Goal: Task Accomplishment & Management: Complete application form

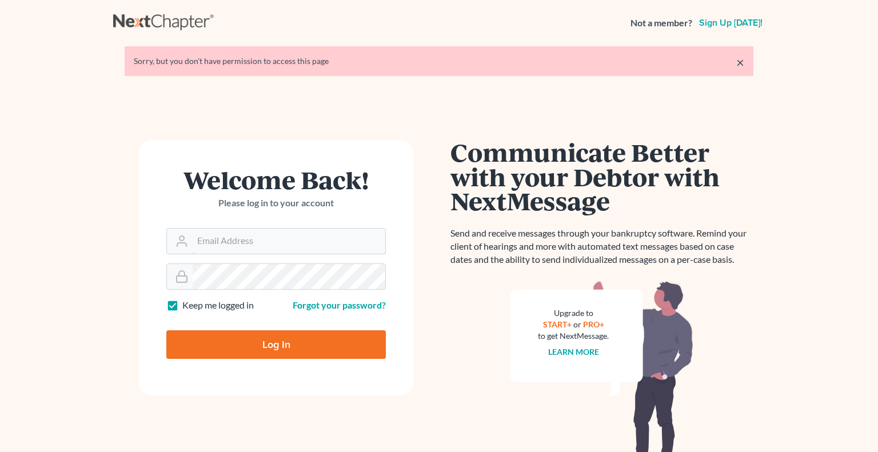
type input "[PERSON_NAME][EMAIL_ADDRESS][DOMAIN_NAME]"
click at [288, 341] on input "Log In" at bounding box center [275, 344] width 219 height 29
type input "Thinking..."
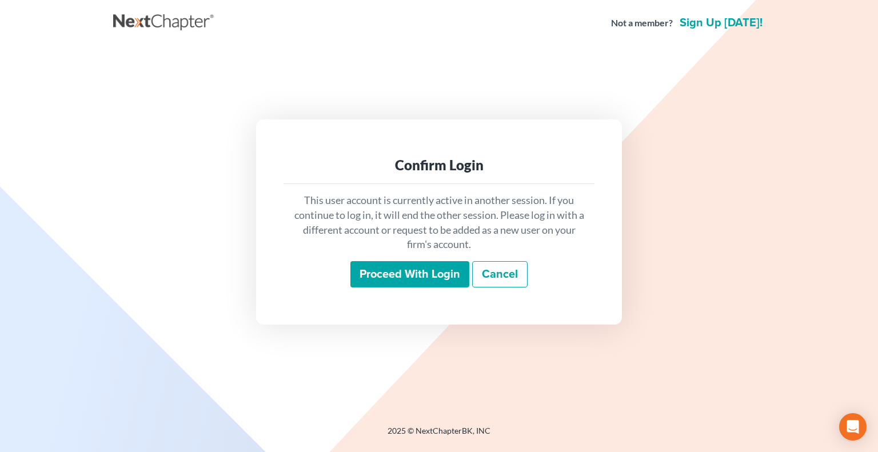
click at [405, 278] on input "Proceed with login" at bounding box center [409, 274] width 119 height 26
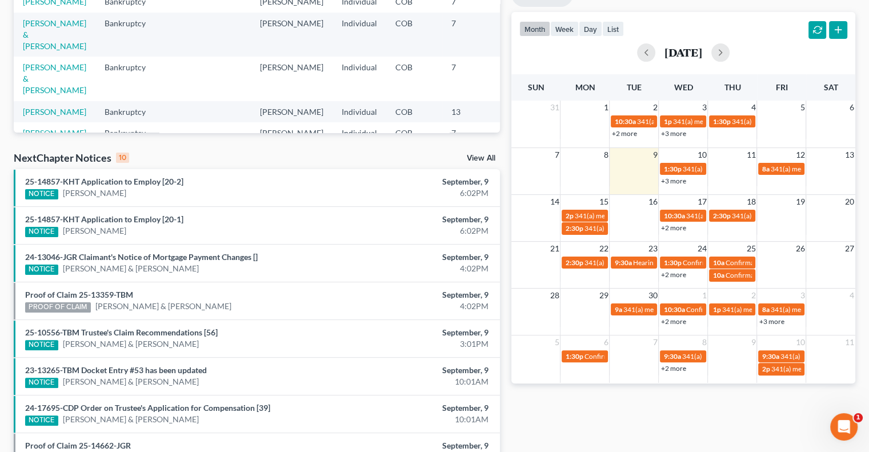
scroll to position [225, 0]
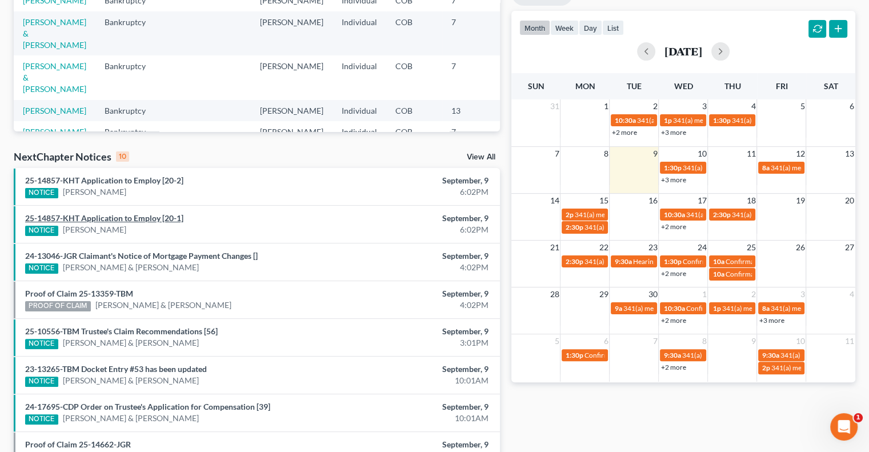
click at [103, 217] on link "25-14857-KHT Application to Employ [20-1]" at bounding box center [104, 218] width 158 height 10
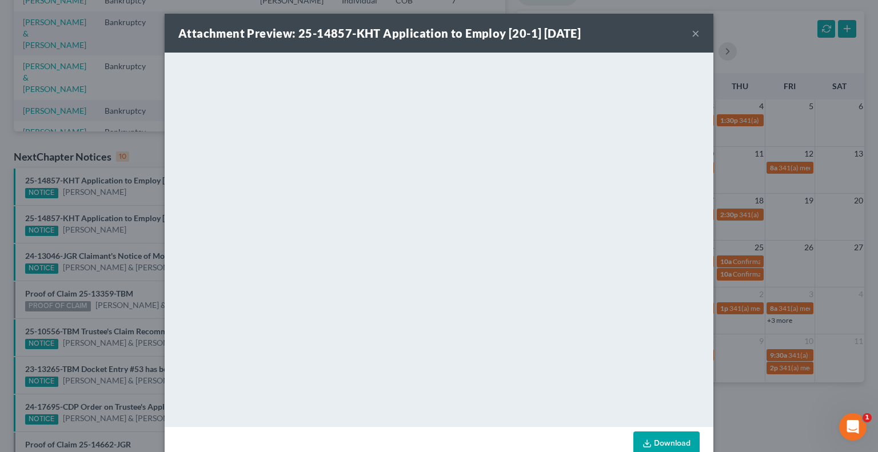
click at [691, 32] on button "×" at bounding box center [695, 33] width 8 height 14
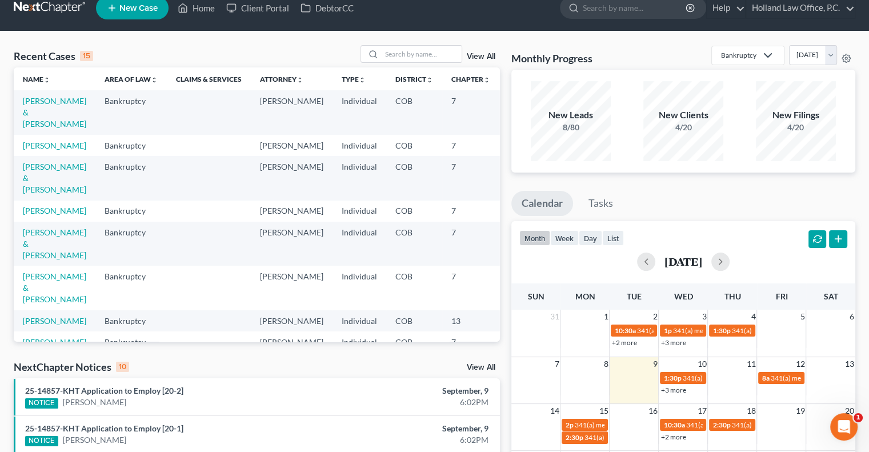
scroll to position [0, 0]
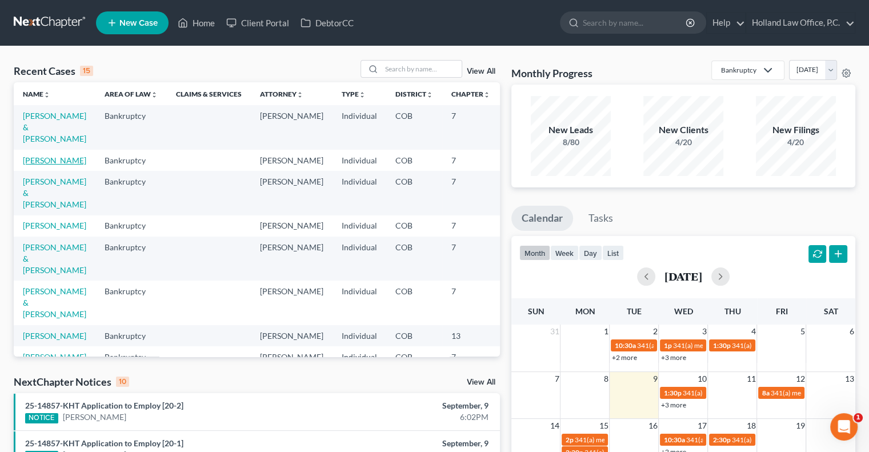
click at [29, 162] on link "[PERSON_NAME]" at bounding box center [54, 160] width 63 height 10
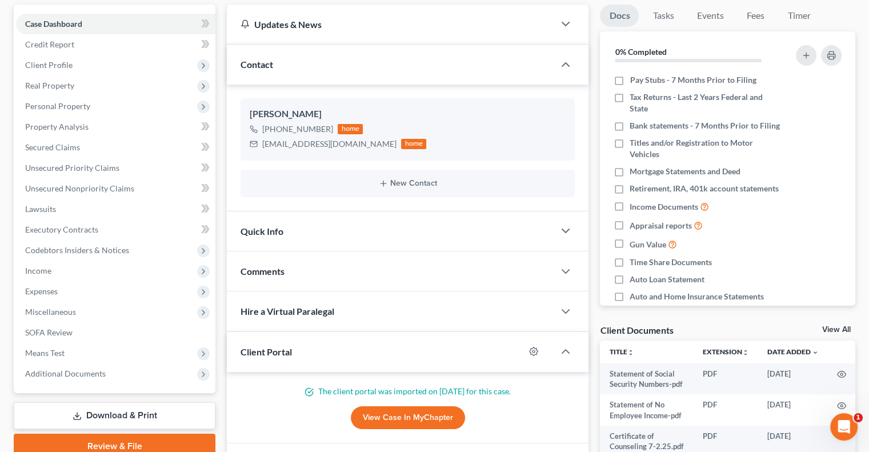
scroll to position [130, 0]
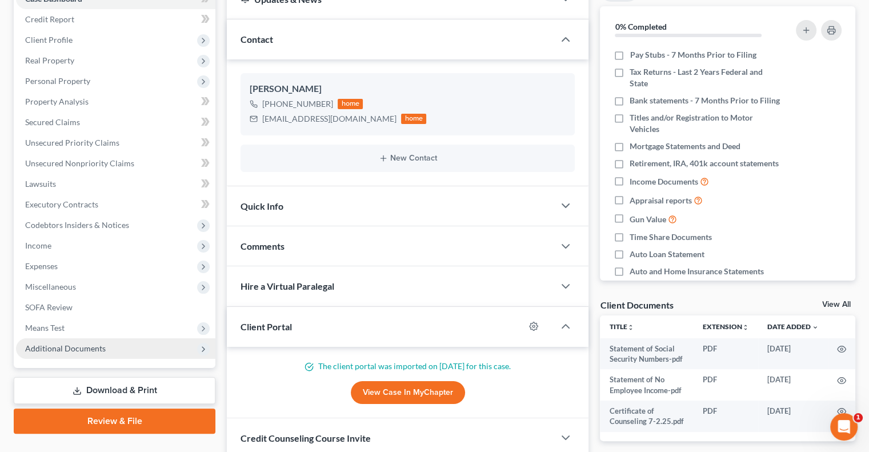
click at [59, 348] on span "Additional Documents" at bounding box center [65, 348] width 81 height 10
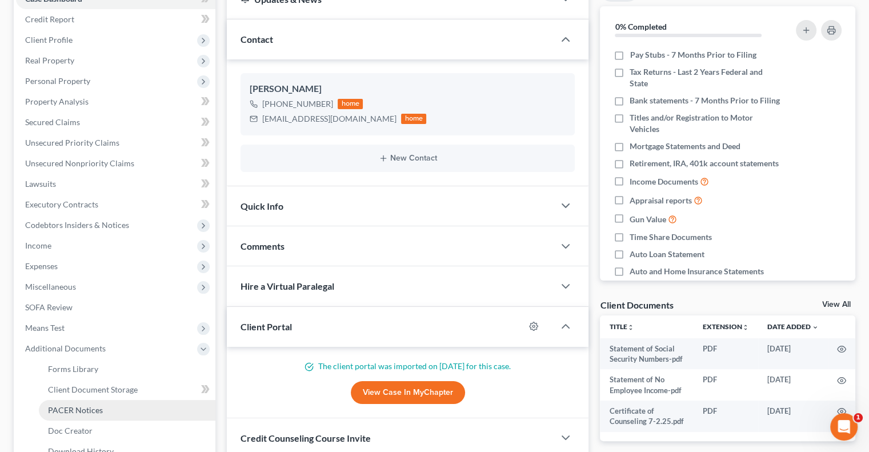
click at [73, 413] on span "PACER Notices" at bounding box center [75, 410] width 55 height 10
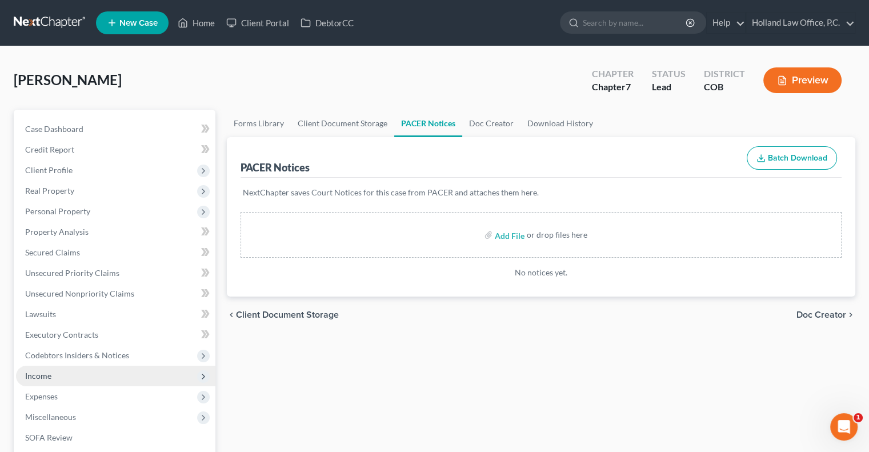
click at [40, 374] on span "Income" at bounding box center [38, 376] width 26 height 10
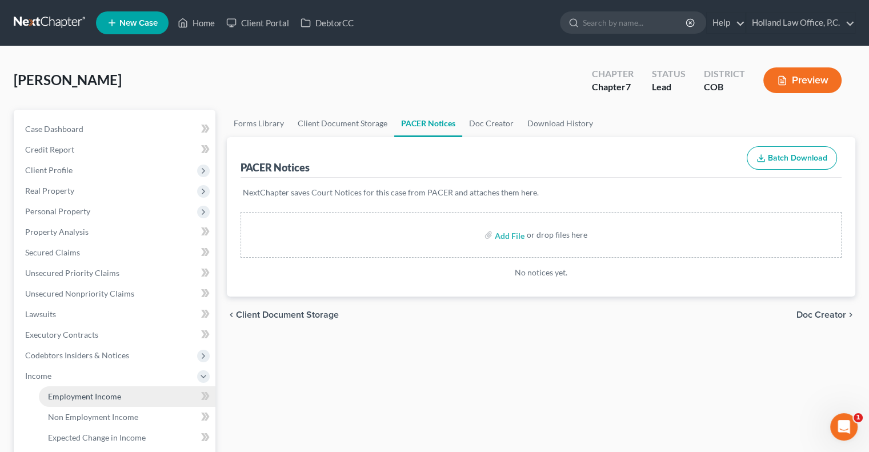
click at [93, 392] on span "Employment Income" at bounding box center [84, 396] width 73 height 10
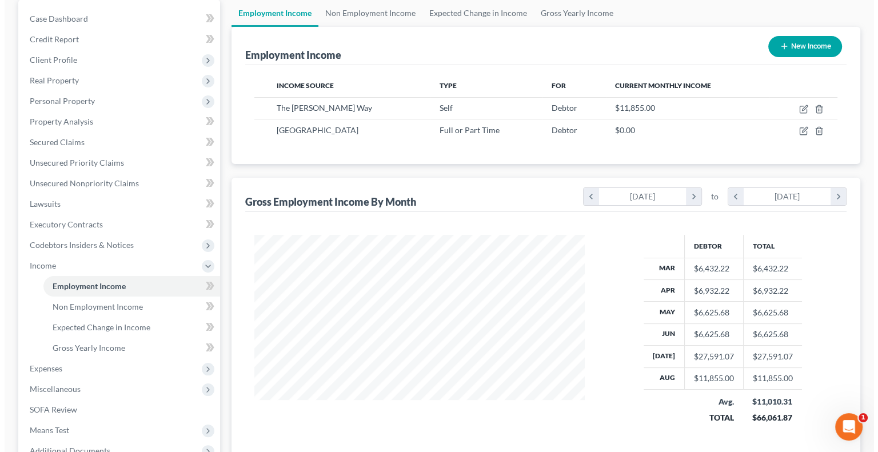
scroll to position [112, 0]
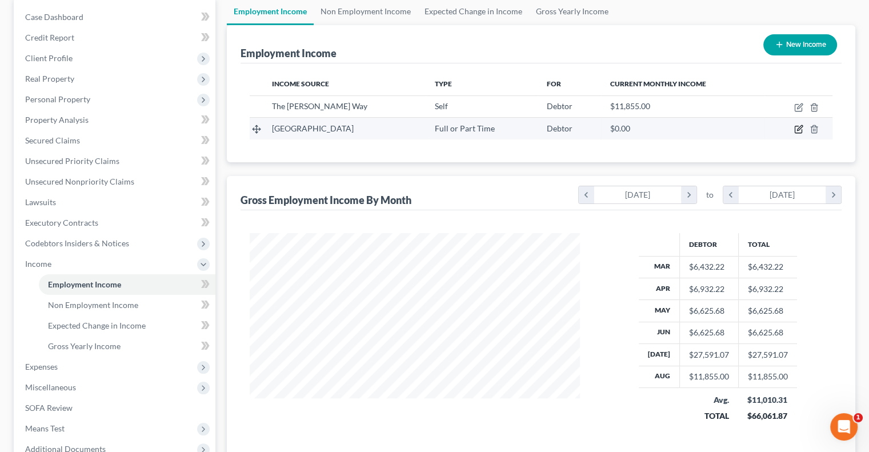
click at [798, 130] on icon "button" at bounding box center [799, 128] width 5 height 5
select select "0"
select select "5"
select select "2"
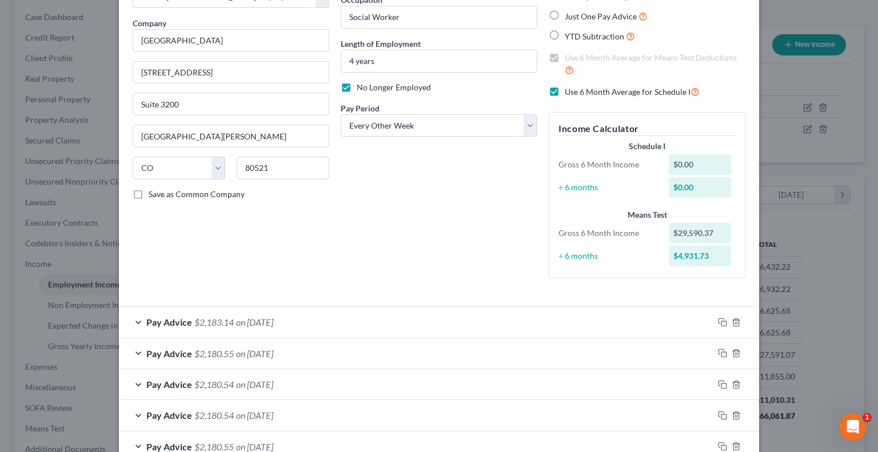
scroll to position [73, 0]
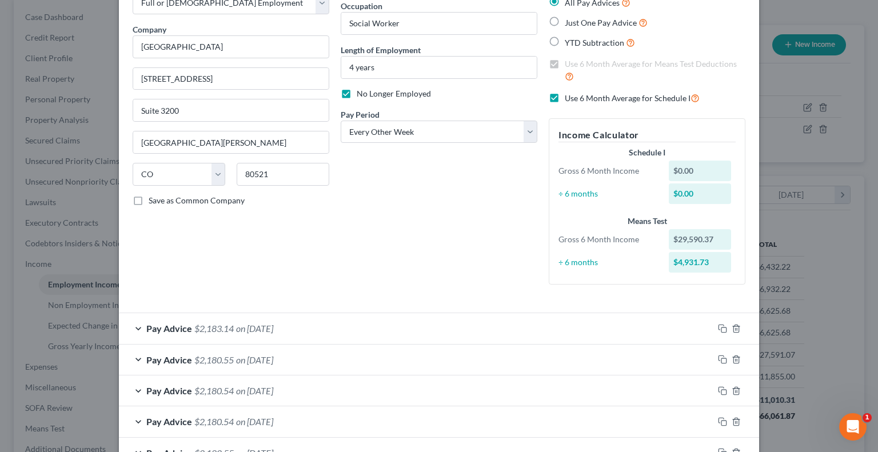
click at [564, 97] on label "Use 6 Month Average for Schedule I" at bounding box center [631, 97] width 135 height 13
click at [569, 97] on input "Use 6 Month Average for Schedule I" at bounding box center [572, 94] width 7 height 7
checkbox input "false"
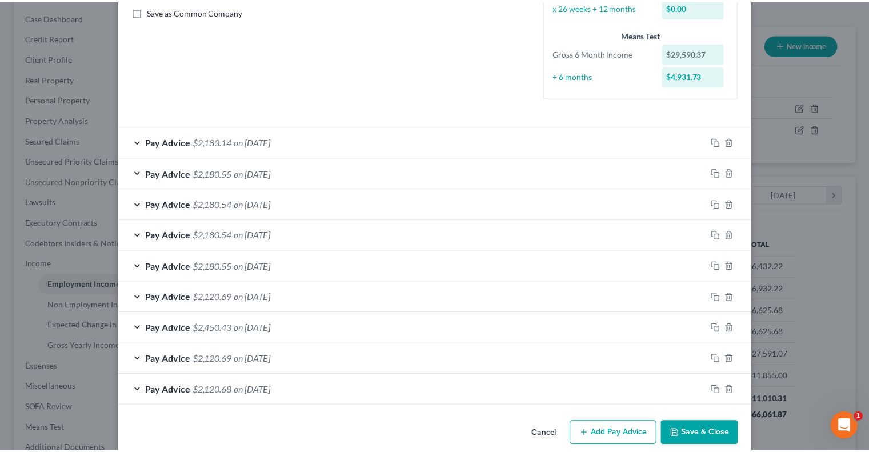
scroll to position [277, 0]
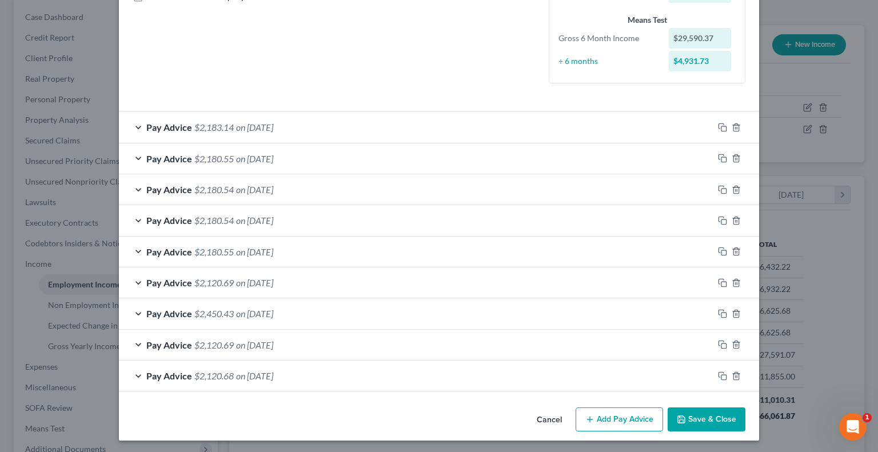
click at [685, 420] on button "Save & Close" at bounding box center [706, 419] width 78 height 24
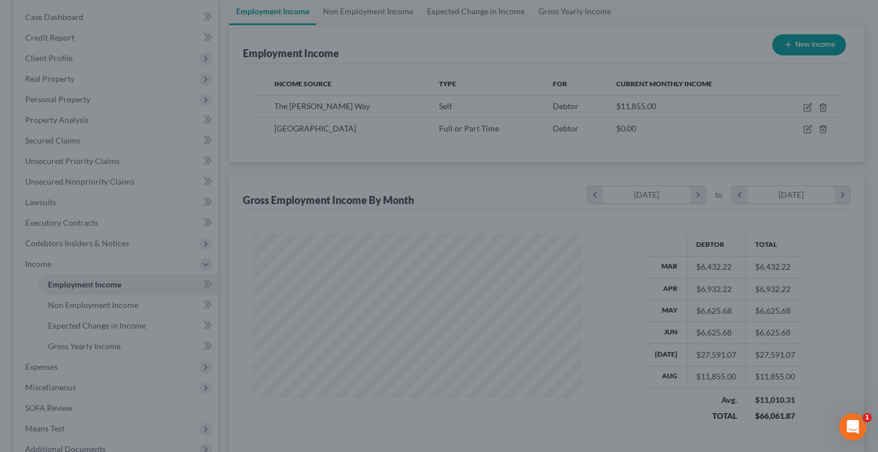
scroll to position [571127, 570978]
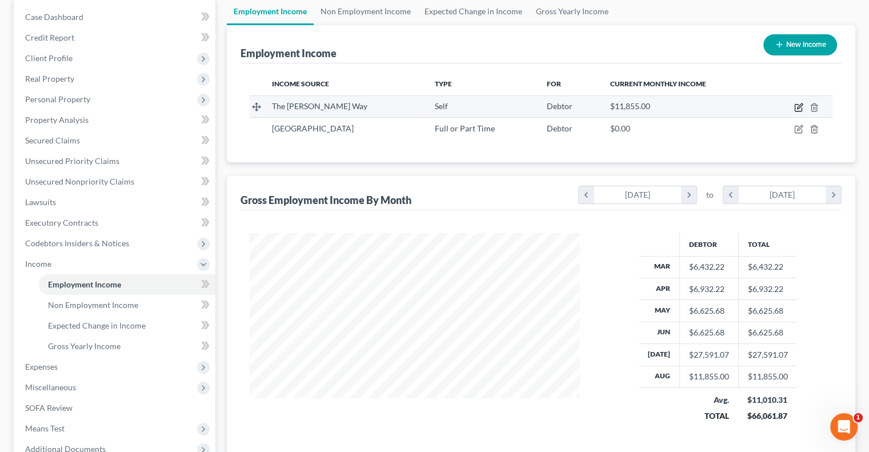
click at [798, 106] on icon "button" at bounding box center [799, 105] width 5 height 5
select select "1"
select select "5"
select select "0"
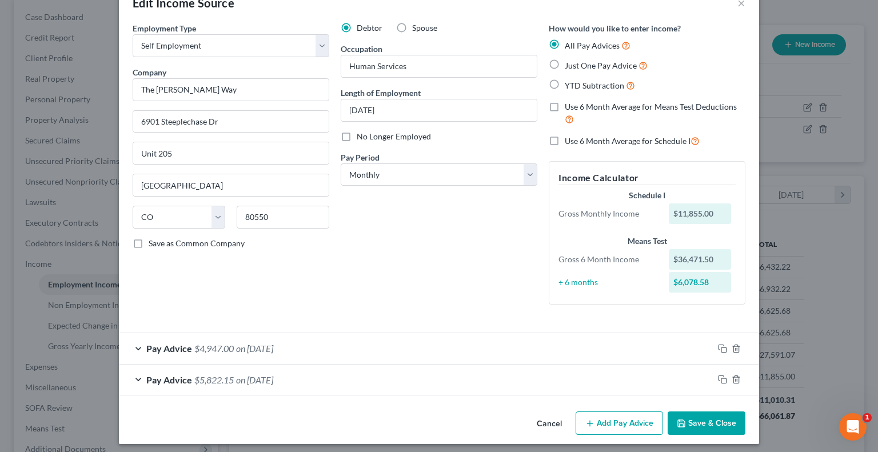
scroll to position [35, 0]
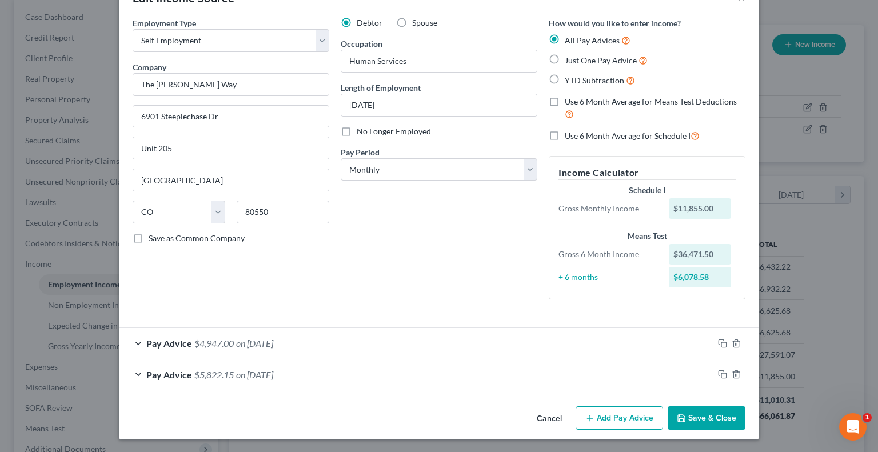
click at [269, 370] on span "on [DATE]" at bounding box center [254, 374] width 37 height 11
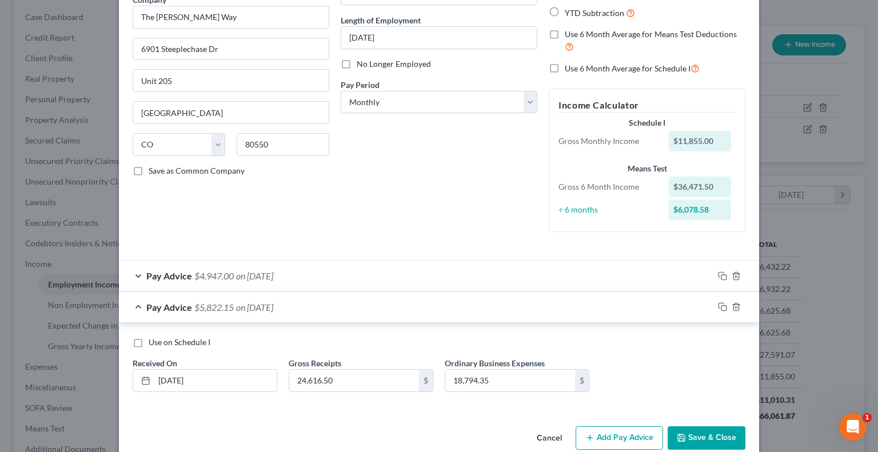
scroll to position [122, 0]
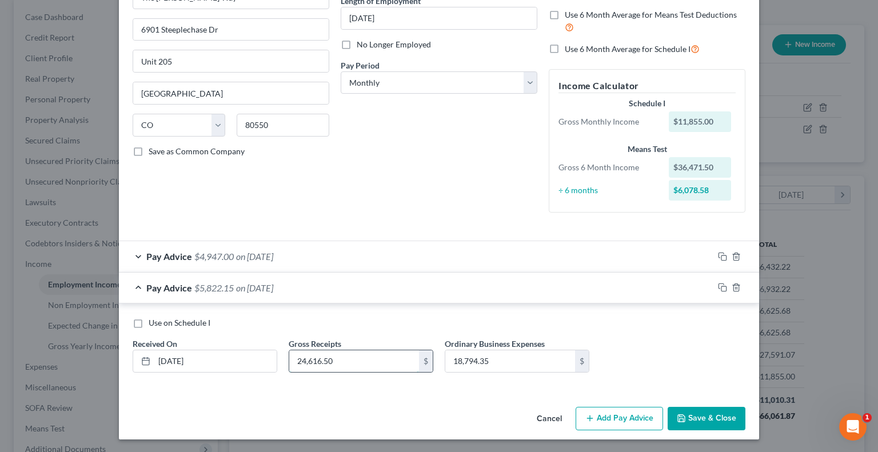
click at [342, 356] on input "24,616.50" at bounding box center [354, 361] width 130 height 22
type input "141.47"
click at [498, 358] on input "18,794.35" at bounding box center [510, 361] width 130 height 22
type input "5,221"
click at [273, 251] on span "on [DATE]" at bounding box center [254, 256] width 37 height 11
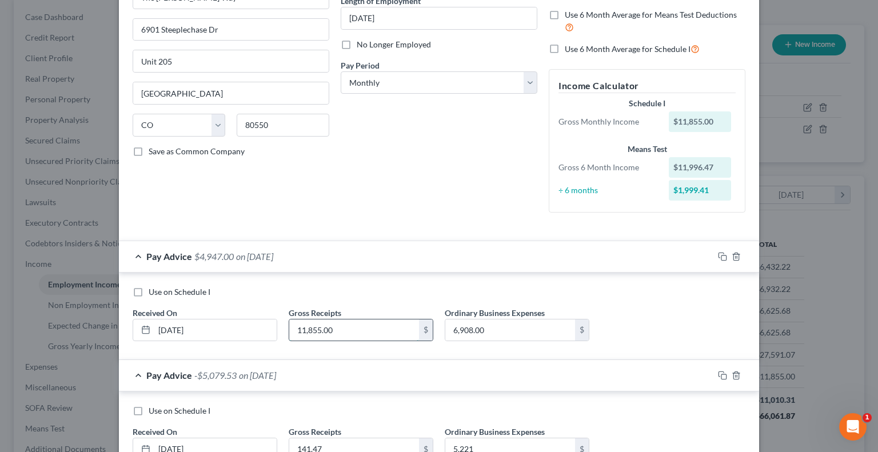
click at [346, 331] on input "11,855.00" at bounding box center [354, 330] width 130 height 22
type input "1,301.61"
click at [489, 326] on input "6,908.00" at bounding box center [510, 330] width 130 height 22
type input "833"
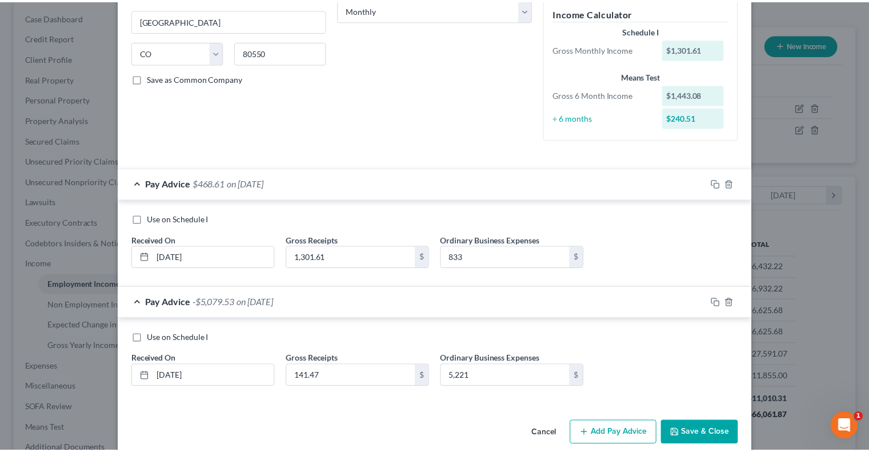
scroll to position [210, 0]
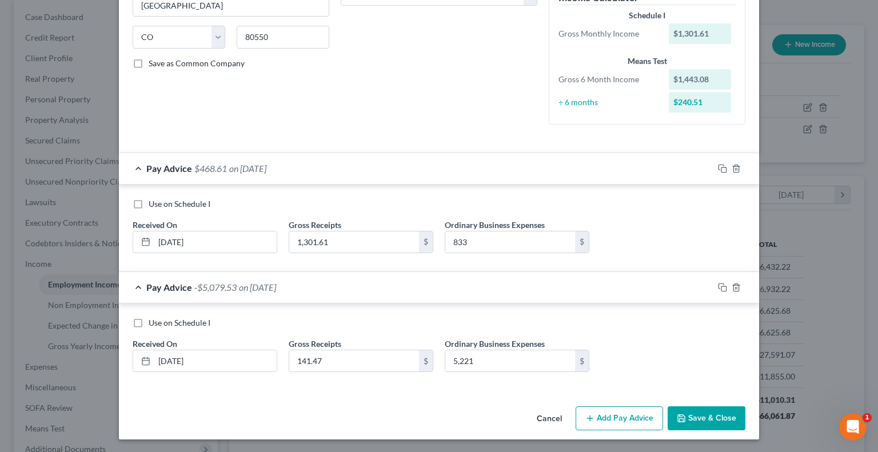
click at [705, 416] on button "Save & Close" at bounding box center [706, 418] width 78 height 24
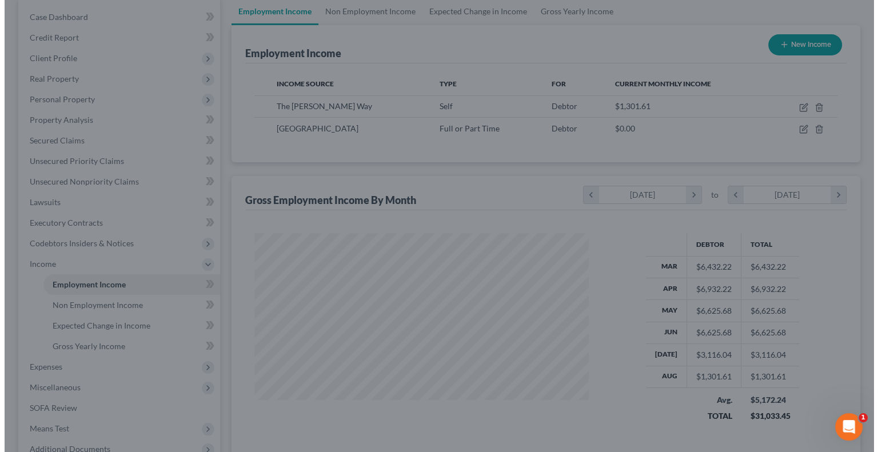
scroll to position [571127, 570978]
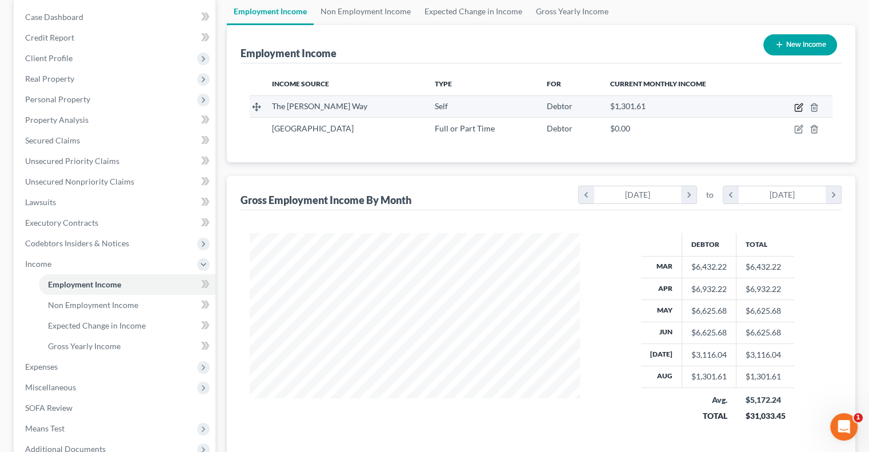
click at [798, 107] on icon "button" at bounding box center [798, 107] width 9 height 9
select select "1"
select select "5"
select select "0"
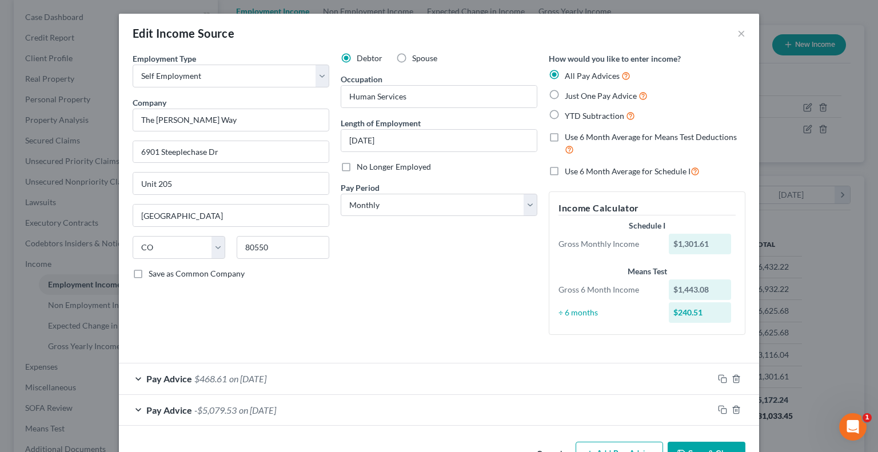
scroll to position [35, 0]
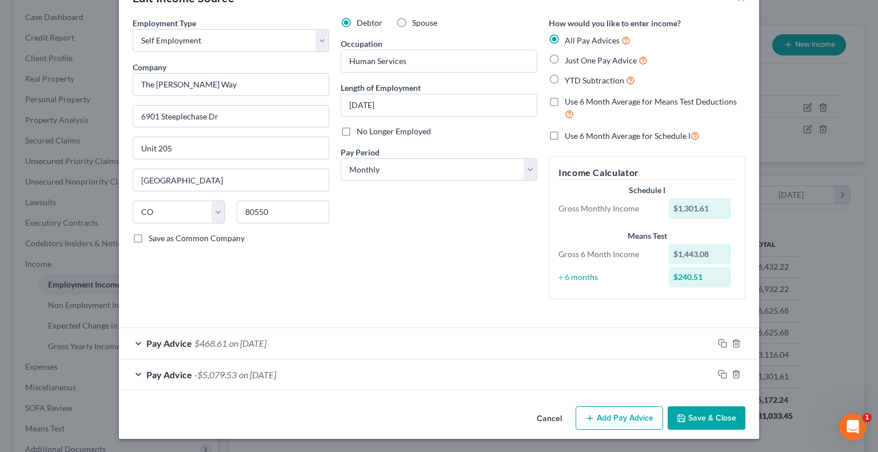
click at [228, 370] on span "-$5,079.53" at bounding box center [215, 374] width 42 height 11
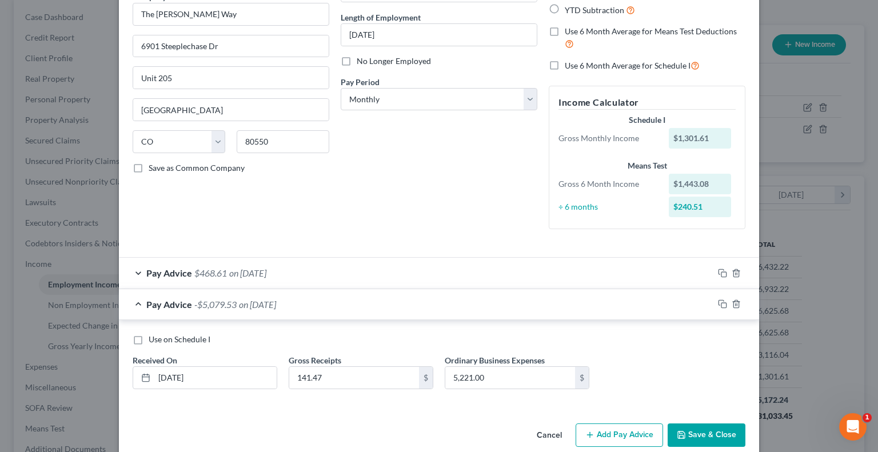
scroll to position [110, 0]
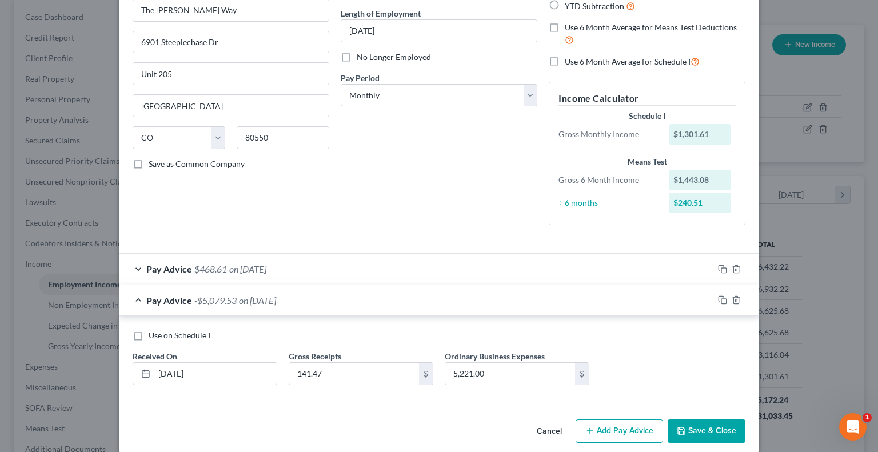
click at [266, 273] on span "on [DATE]" at bounding box center [247, 268] width 37 height 11
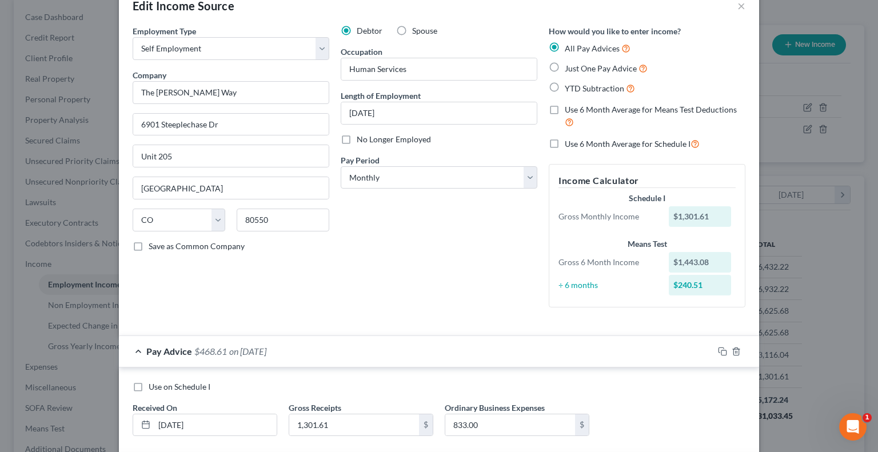
scroll to position [25, 0]
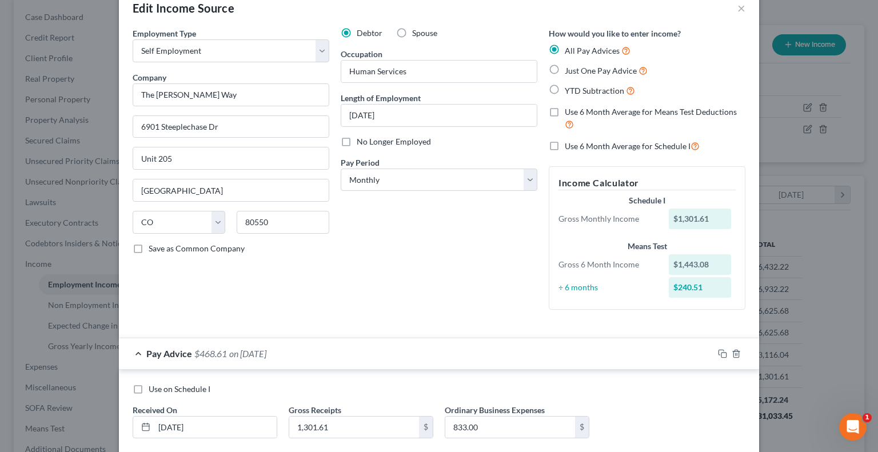
click at [564, 141] on label "Use 6 Month Average for Schedule I" at bounding box center [631, 145] width 135 height 13
click at [569, 141] on input "Use 6 Month Average for Schedule I" at bounding box center [572, 142] width 7 height 7
checkbox input "true"
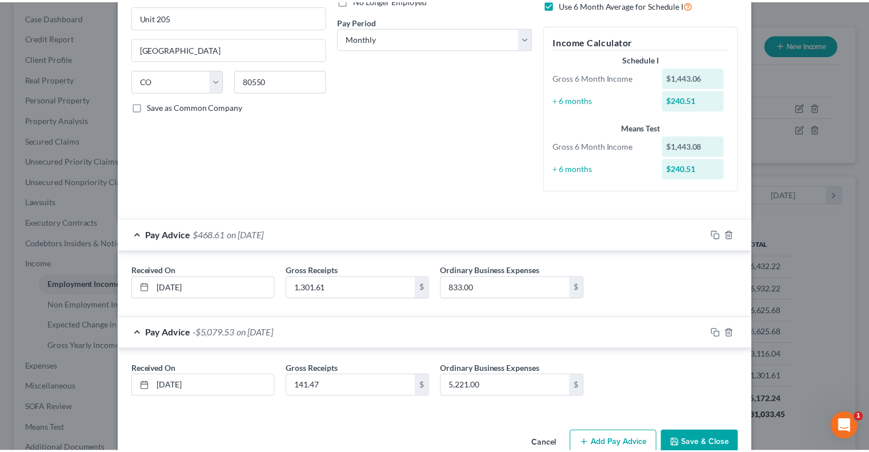
scroll to position [172, 0]
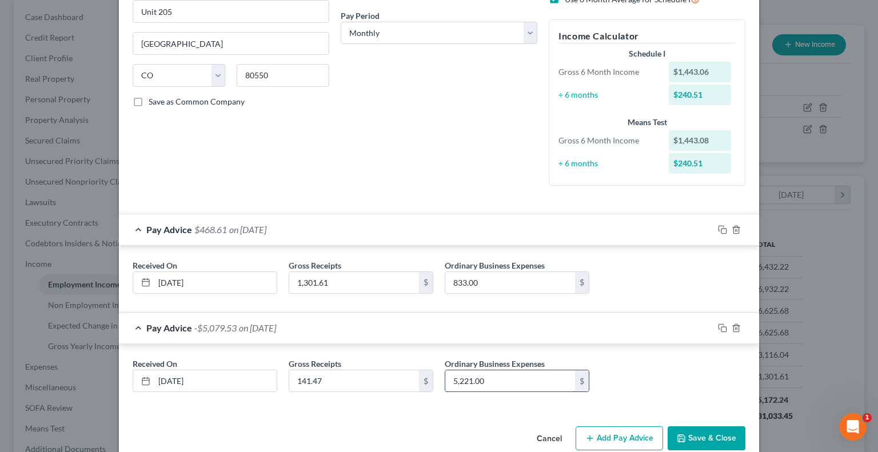
click at [495, 379] on input "5,221.00" at bounding box center [510, 381] width 130 height 22
type input "2,221"
click at [483, 284] on input "833.00" at bounding box center [510, 283] width 130 height 22
type input "3,833"
click at [723, 435] on button "Save & Close" at bounding box center [706, 438] width 78 height 24
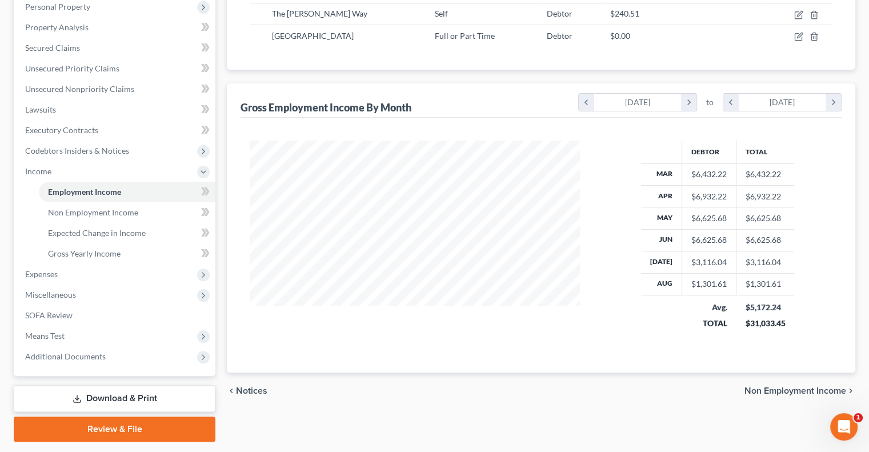
scroll to position [206, 0]
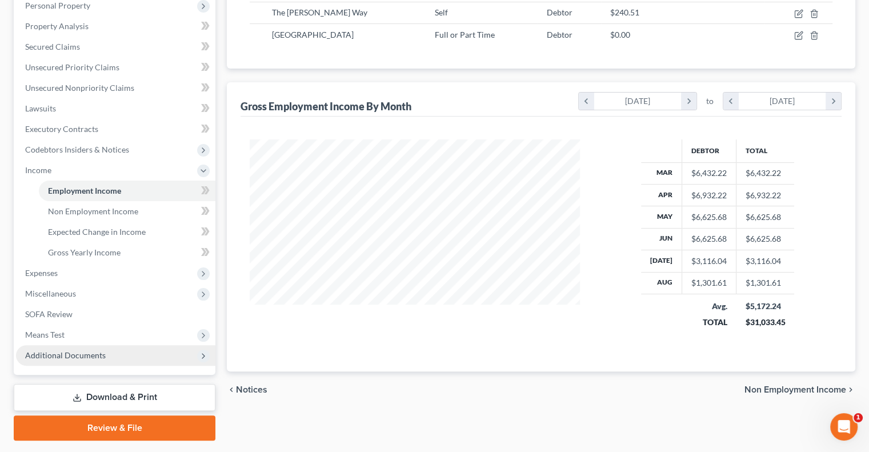
click at [48, 351] on span "Additional Documents" at bounding box center [65, 355] width 81 height 10
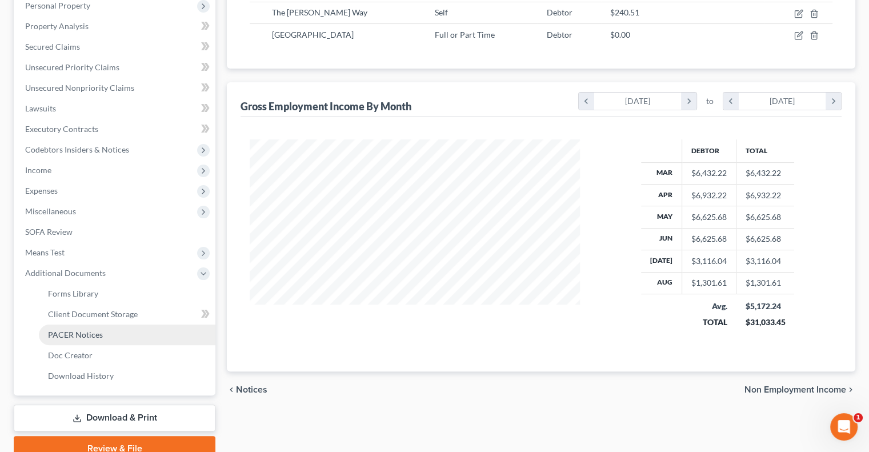
click at [78, 333] on span "PACER Notices" at bounding box center [75, 335] width 55 height 10
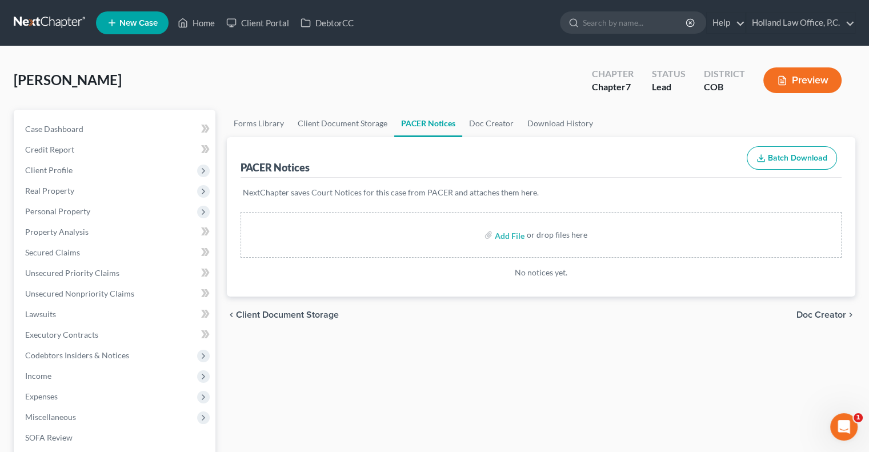
click at [816, 74] on button "Preview" at bounding box center [802, 80] width 78 height 26
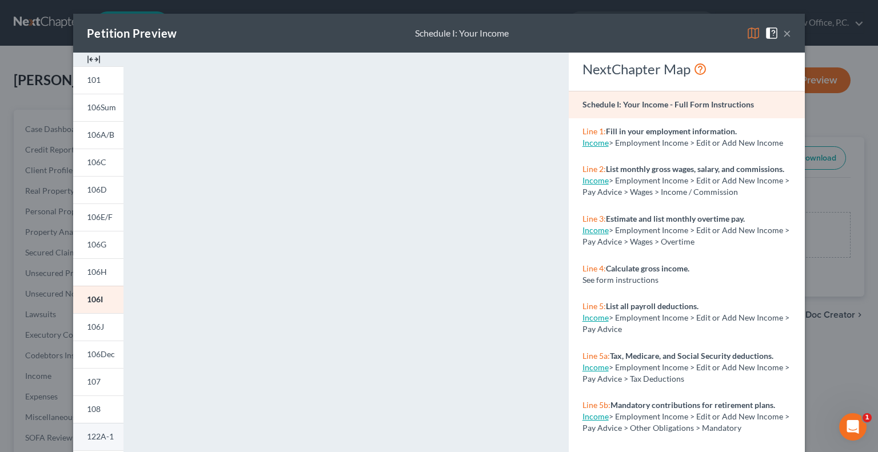
click at [90, 437] on span "122A-1" at bounding box center [100, 436] width 27 height 10
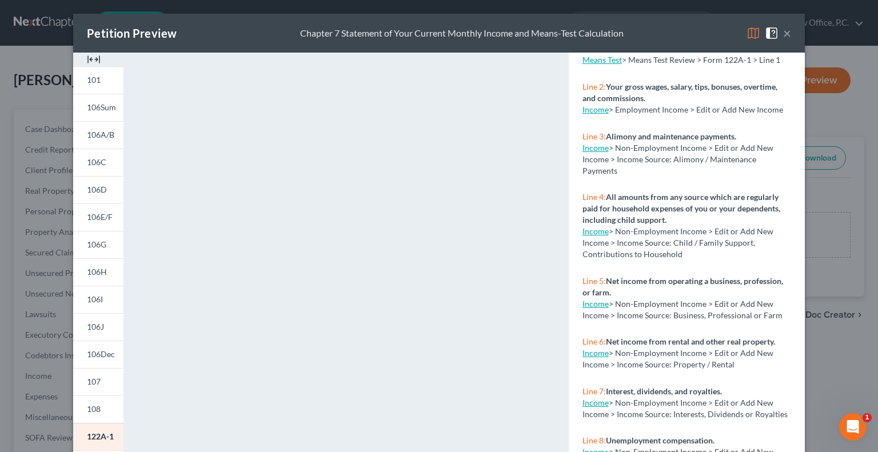
scroll to position [94, 0]
click at [783, 36] on button "×" at bounding box center [787, 33] width 8 height 14
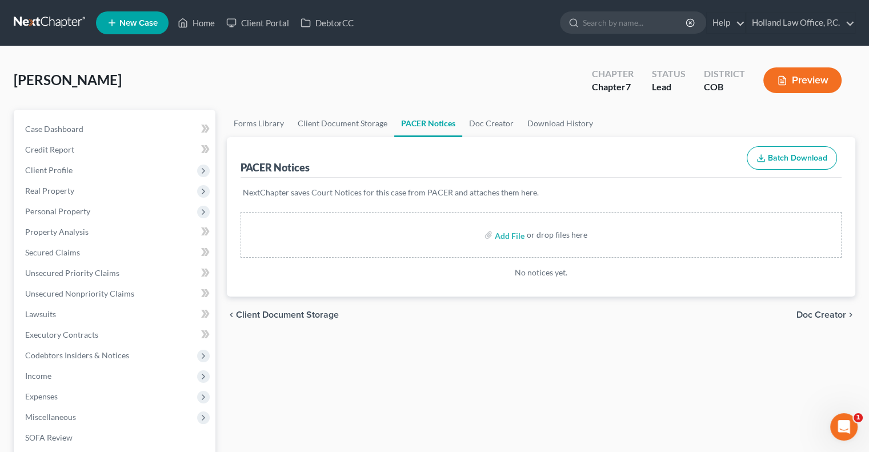
click at [798, 77] on button "Preview" at bounding box center [802, 80] width 78 height 26
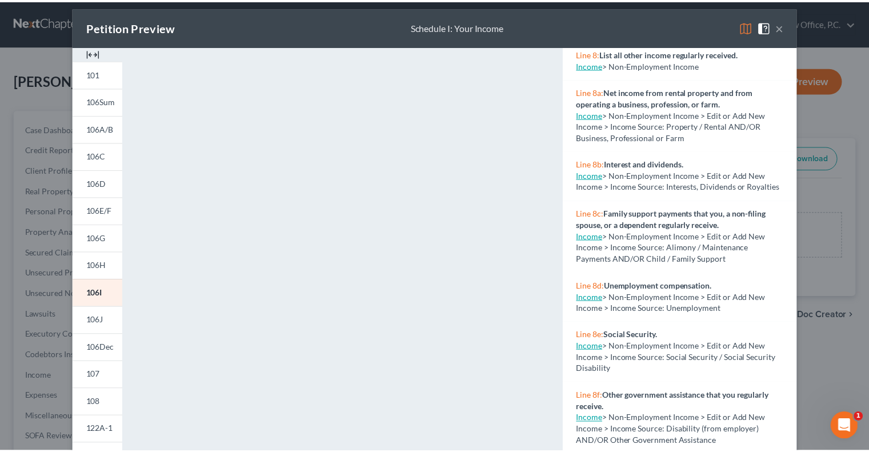
scroll to position [0, 0]
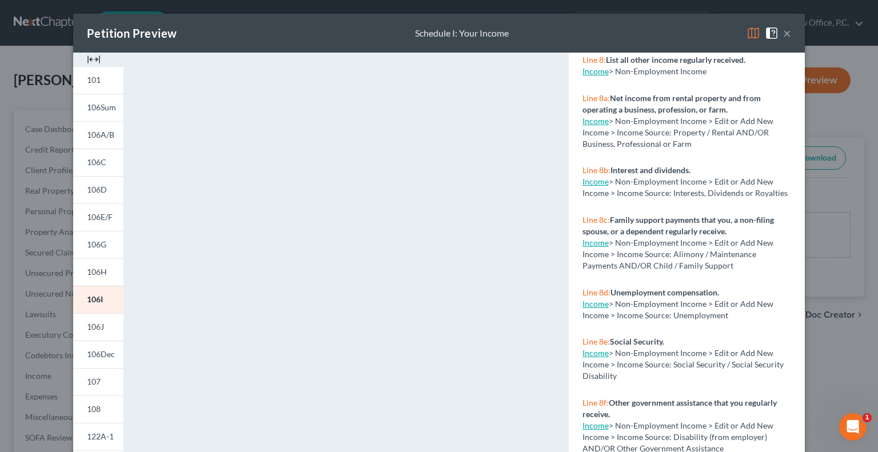
click at [783, 31] on button "×" at bounding box center [787, 33] width 8 height 14
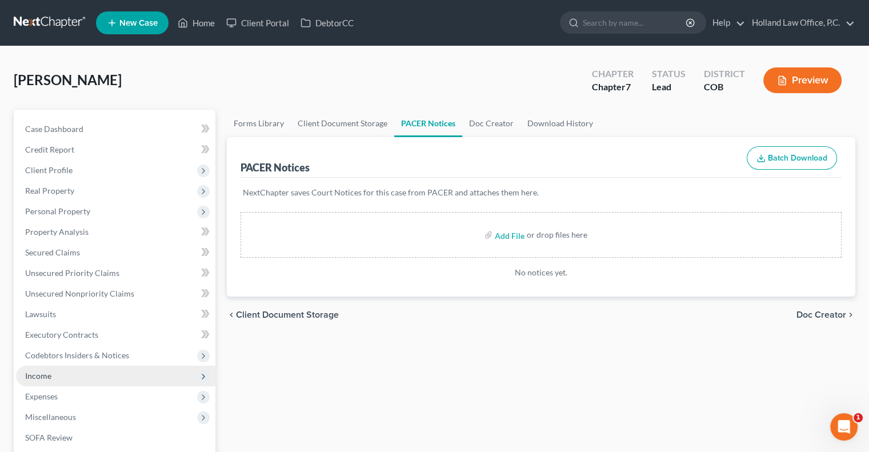
click at [42, 378] on span "Income" at bounding box center [38, 376] width 26 height 10
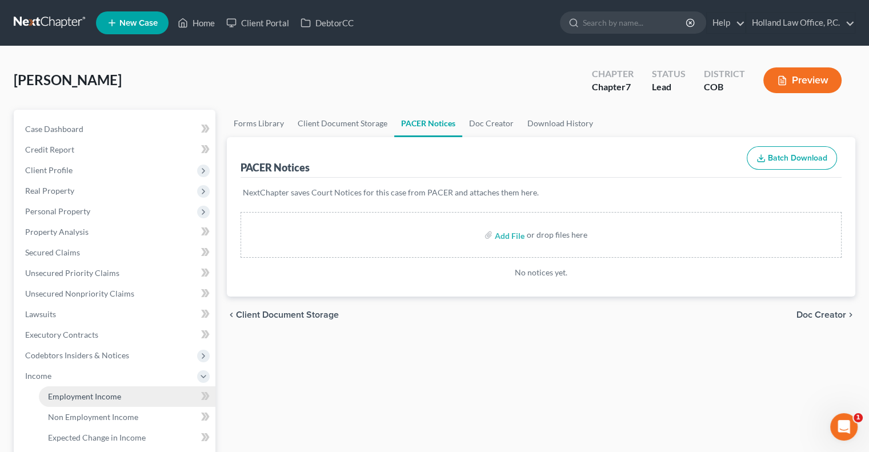
click at [79, 399] on span "Employment Income" at bounding box center [84, 396] width 73 height 10
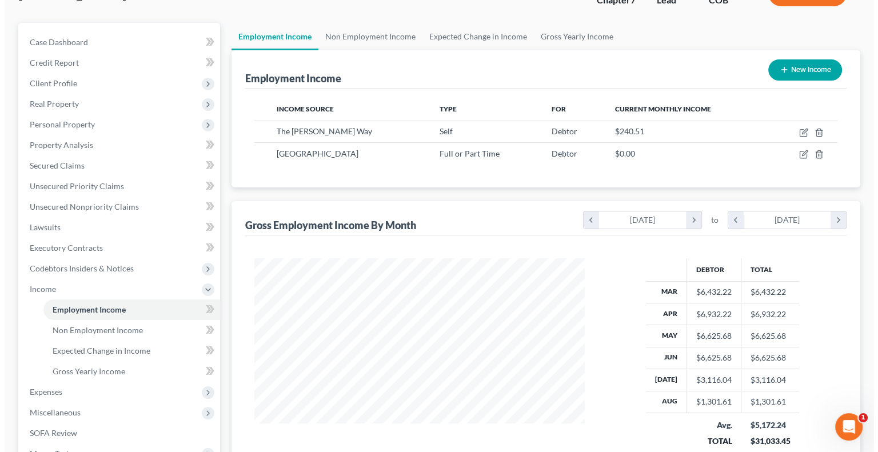
scroll to position [92, 0]
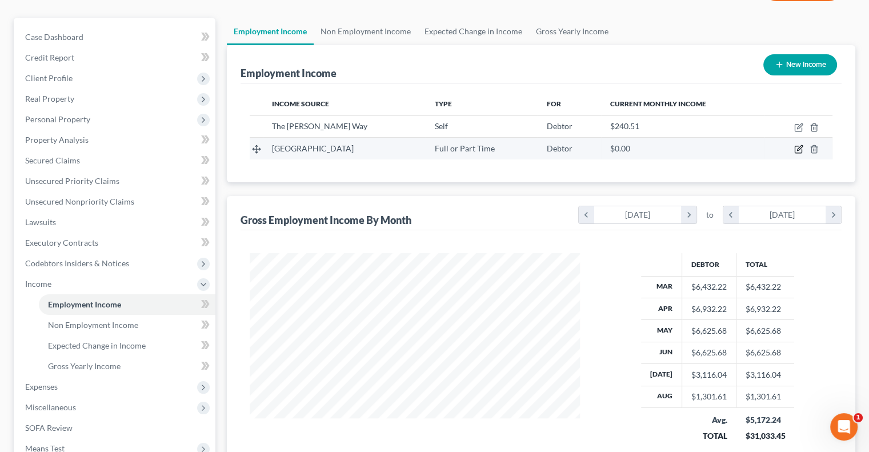
click at [800, 146] on icon "button" at bounding box center [799, 148] width 5 height 5
select select "0"
select select "5"
select select "2"
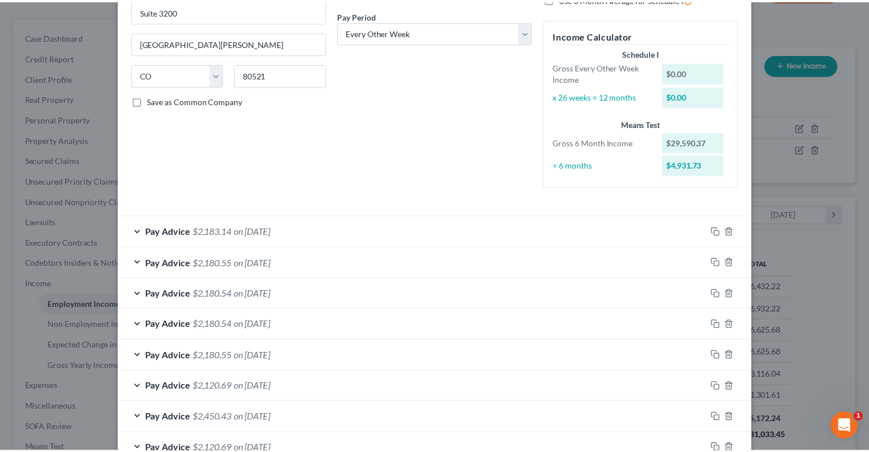
scroll to position [277, 0]
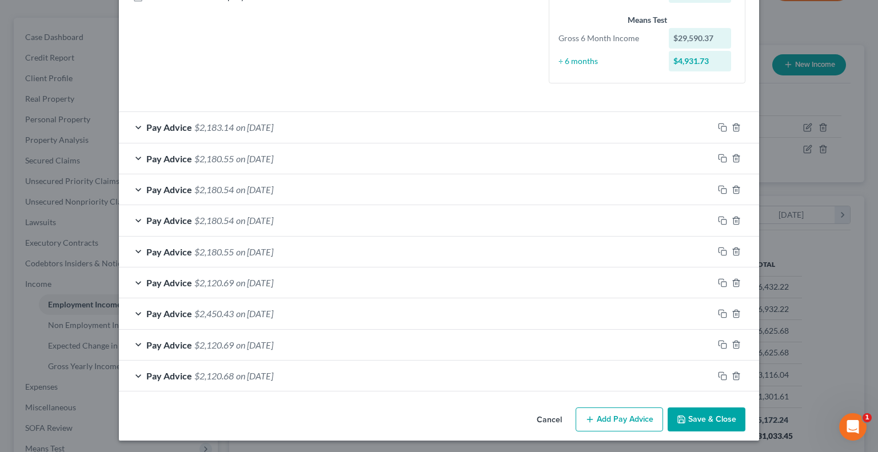
click at [686, 417] on button "Save & Close" at bounding box center [706, 419] width 78 height 24
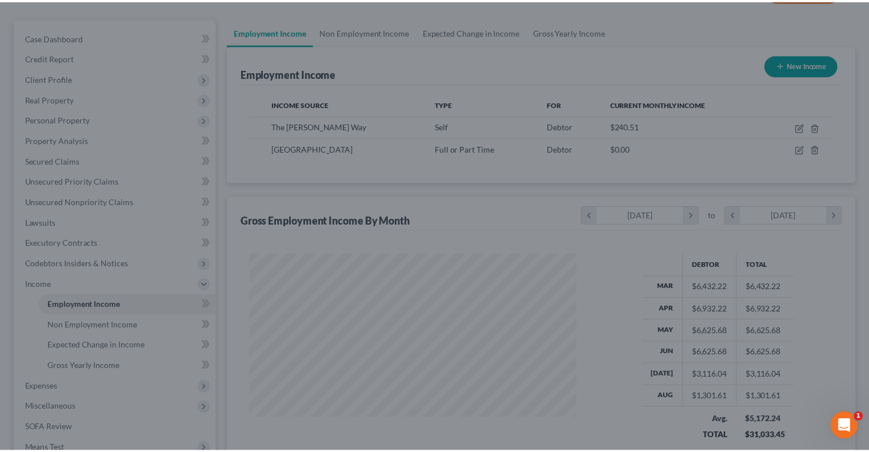
scroll to position [571127, 570978]
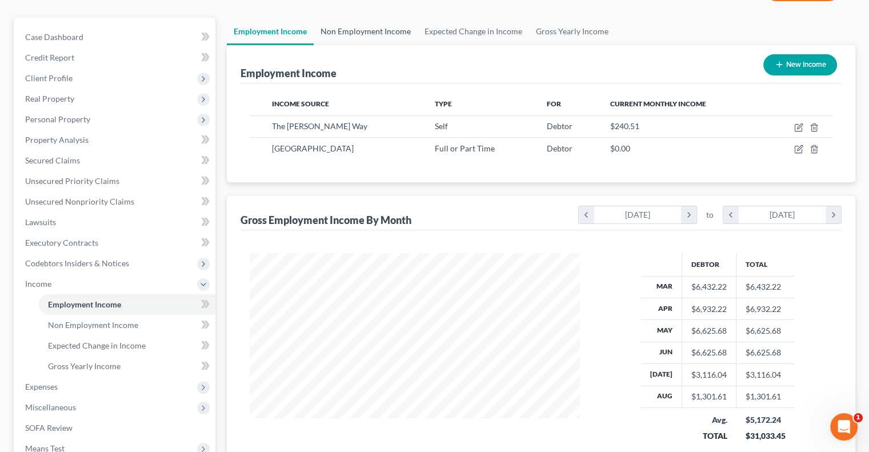
click at [379, 29] on link "Non Employment Income" at bounding box center [366, 31] width 104 height 27
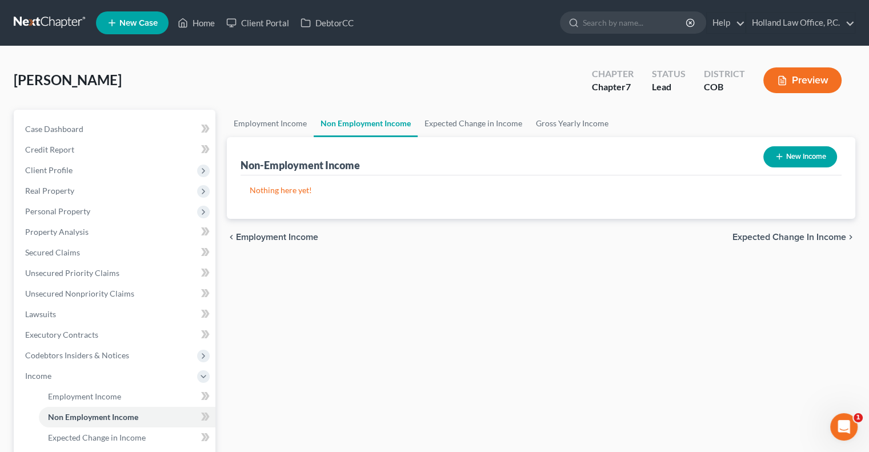
click at [781, 159] on icon "button" at bounding box center [779, 156] width 9 height 9
select select "0"
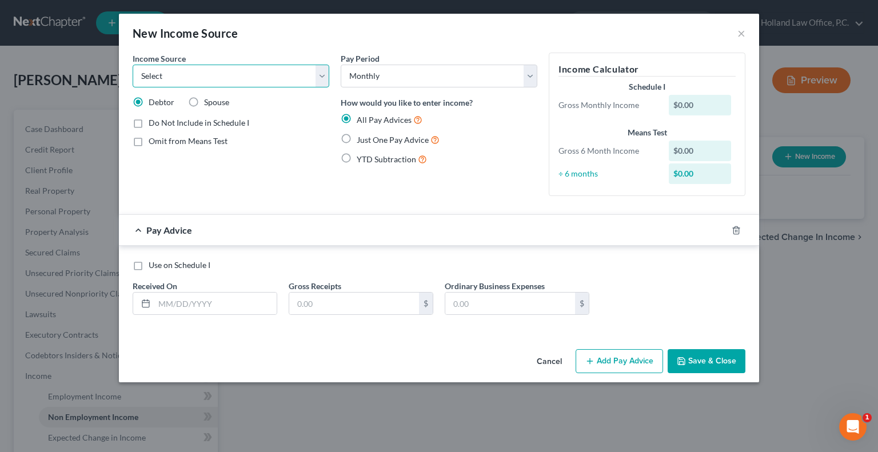
click at [325, 80] on select "Select Unemployment Disability (from employer) Pension Retirement Social Securi…" at bounding box center [231, 76] width 197 height 23
select select "5"
click at [133, 65] on select "Select Unemployment Disability (from employer) Pension Retirement Social Securi…" at bounding box center [231, 76] width 197 height 23
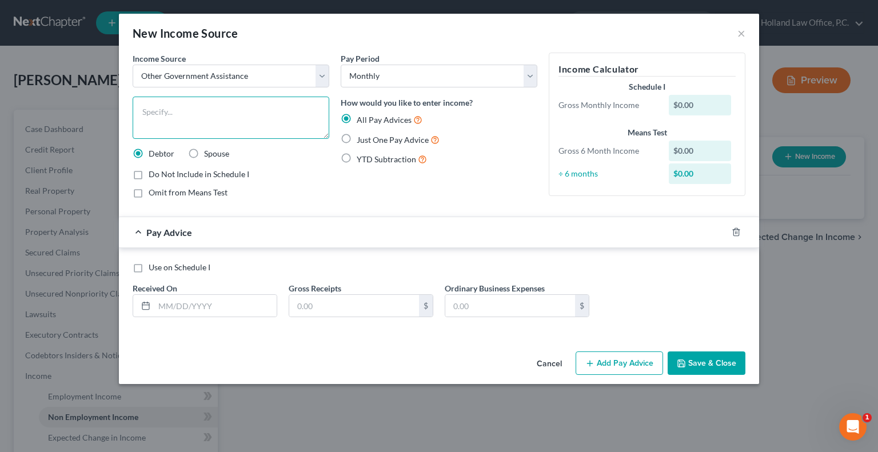
click at [181, 114] on textarea at bounding box center [231, 118] width 197 height 42
type textarea "Food Stamps"
click at [158, 299] on input "text" at bounding box center [215, 306] width 122 height 22
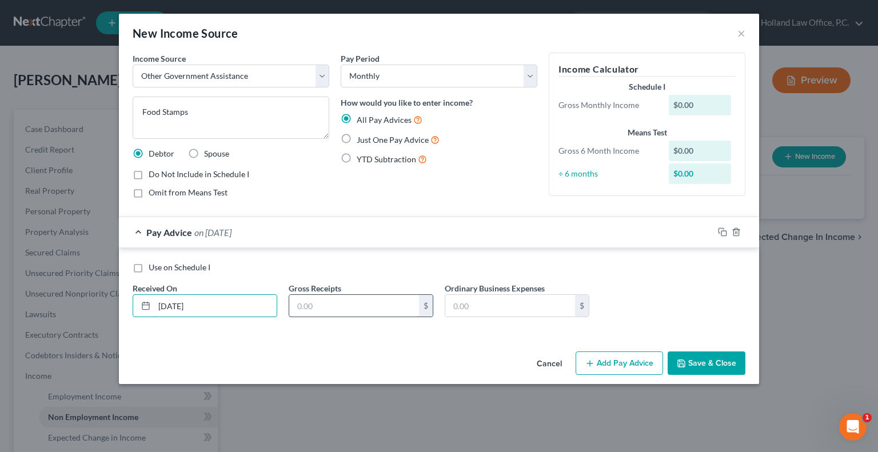
type input "[DATE]"
click at [297, 301] on input "text" at bounding box center [354, 306] width 130 height 22
type input "254"
click at [699, 361] on button "Save & Close" at bounding box center [706, 363] width 78 height 24
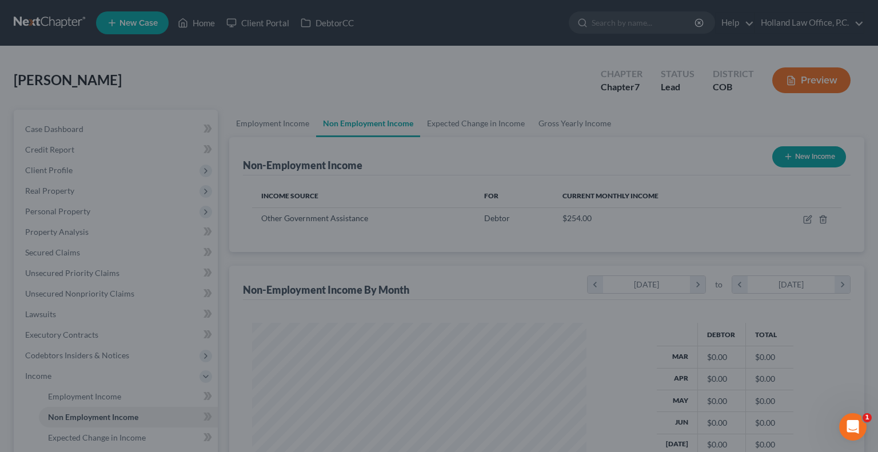
scroll to position [203, 353]
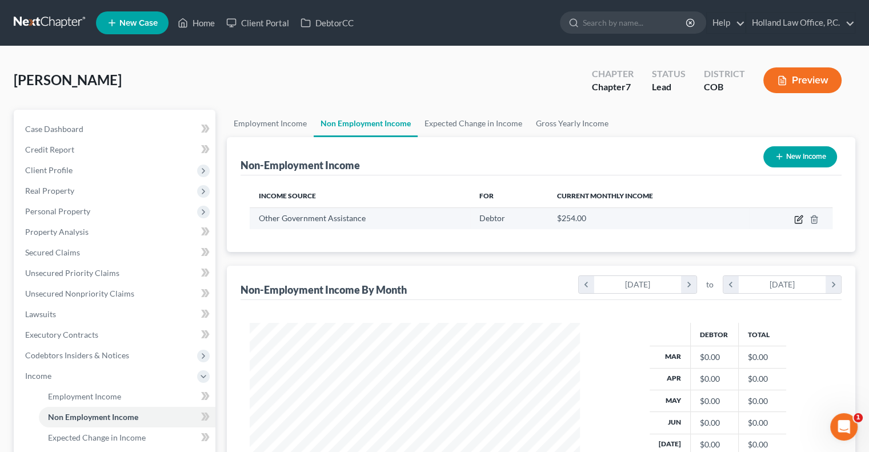
click at [800, 218] on icon "button" at bounding box center [799, 217] width 5 height 5
select select "5"
select select "0"
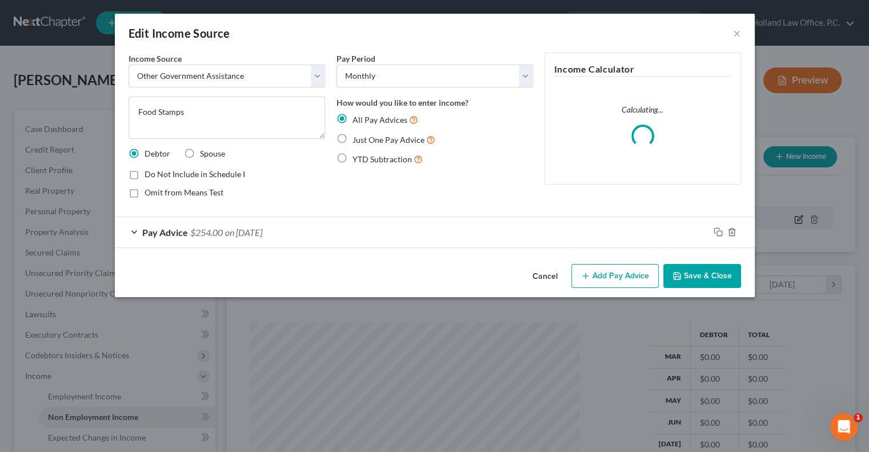
scroll to position [203, 357]
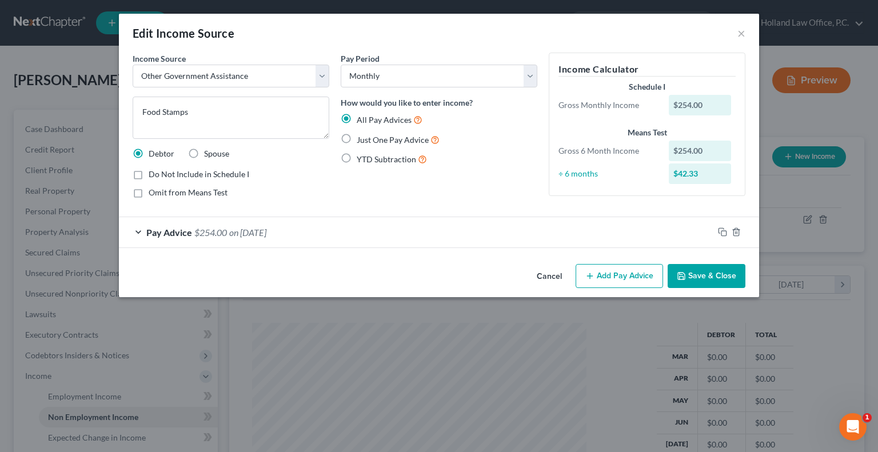
click at [607, 274] on button "Add Pay Advice" at bounding box center [618, 276] width 87 height 24
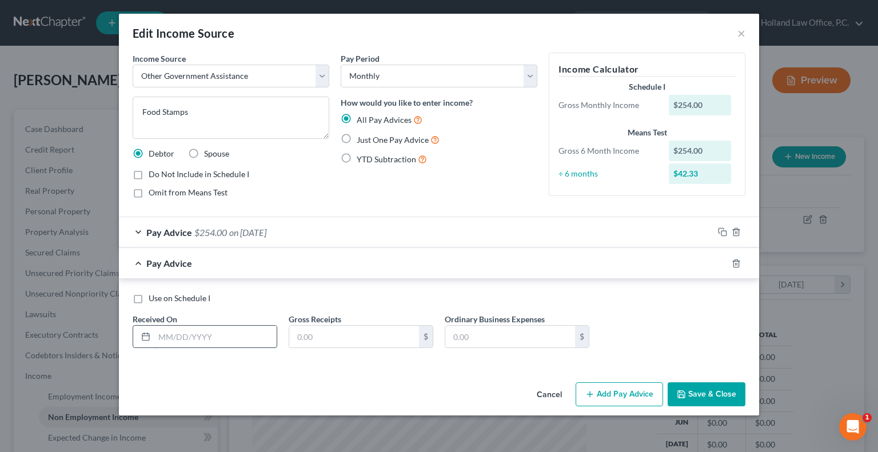
click at [158, 338] on input "text" at bounding box center [215, 337] width 122 height 22
type input "[DATE]"
click at [297, 333] on input "text" at bounding box center [354, 337] width 130 height 22
type input "251"
click at [149, 299] on label "Use on Schedule I" at bounding box center [180, 298] width 62 height 11
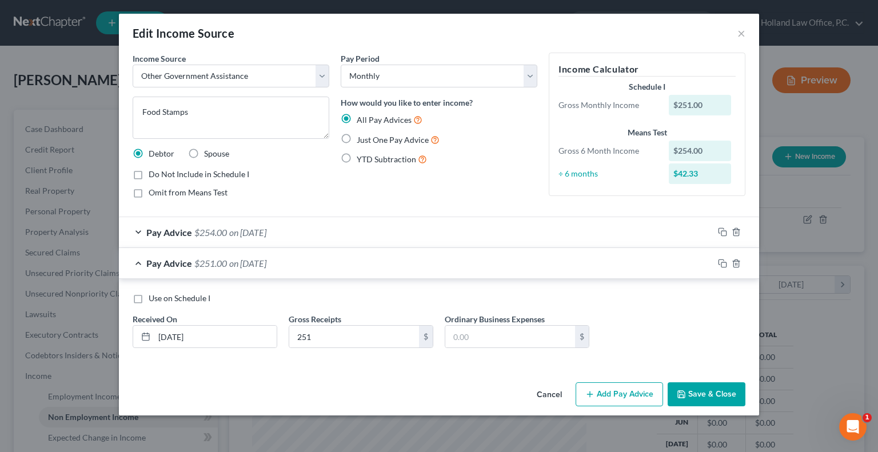
click at [153, 299] on input "Use on Schedule I" at bounding box center [156, 296] width 7 height 7
checkbox input "true"
click at [698, 388] on button "Save & Close" at bounding box center [706, 394] width 78 height 24
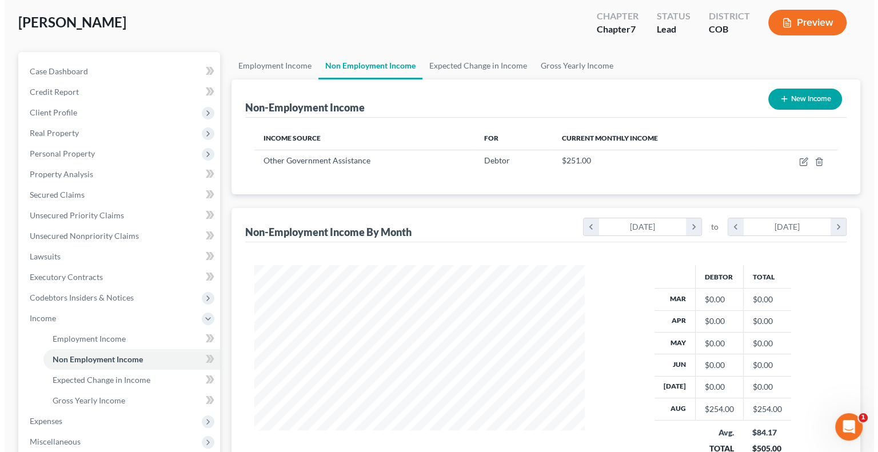
scroll to position [0, 0]
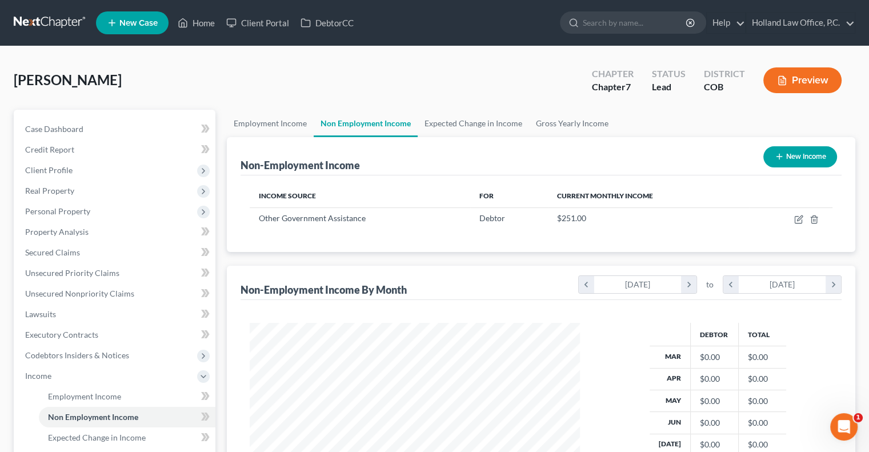
click at [807, 83] on button "Preview" at bounding box center [802, 80] width 78 height 26
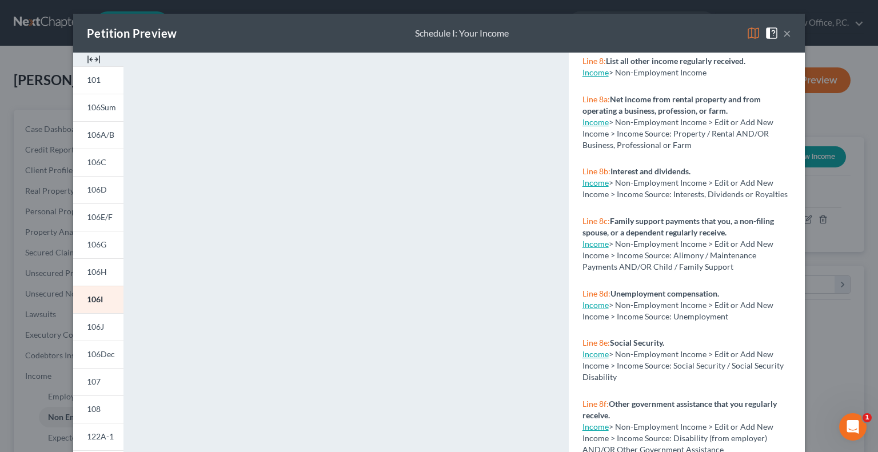
click at [783, 31] on button "×" at bounding box center [787, 33] width 8 height 14
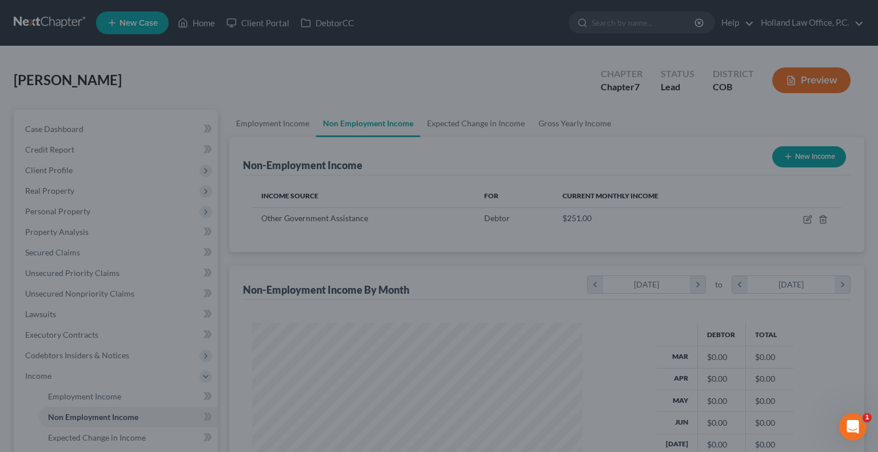
scroll to position [571127, 570978]
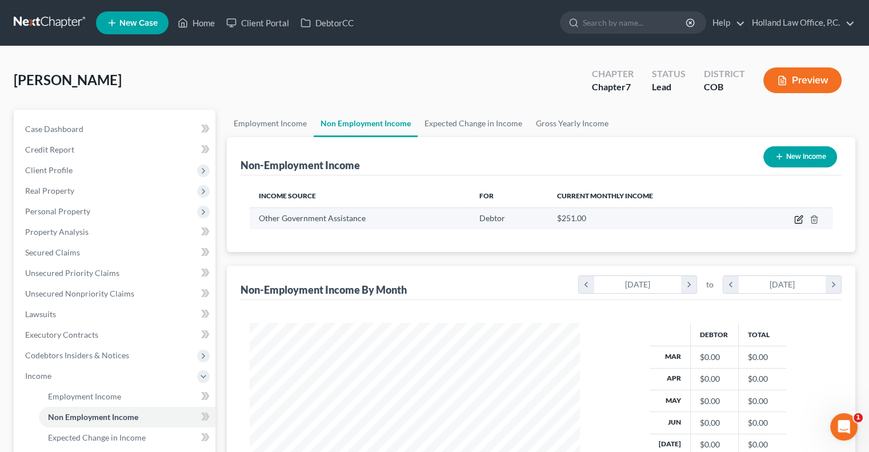
click at [796, 221] on icon "button" at bounding box center [798, 219] width 9 height 9
select select "5"
select select "0"
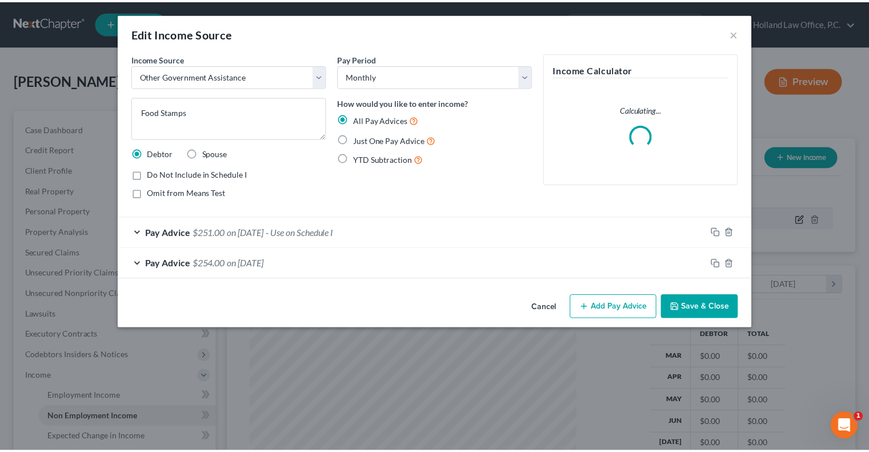
scroll to position [203, 357]
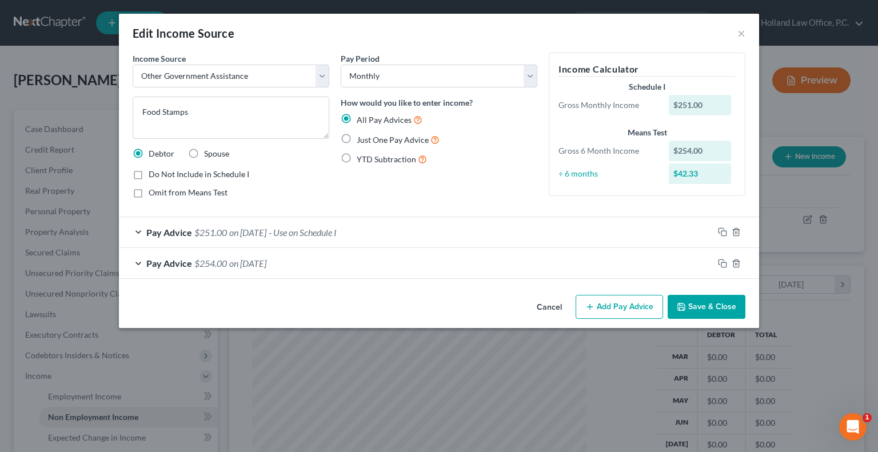
click at [252, 230] on span "on [DATE]" at bounding box center [247, 232] width 37 height 11
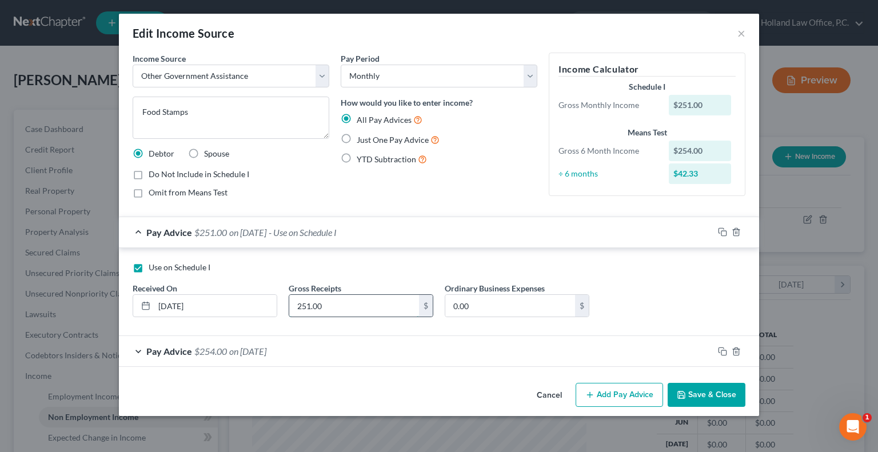
click at [309, 307] on input "251.00" at bounding box center [354, 306] width 130 height 22
type input "254.00"
click at [689, 388] on button "Save & Close" at bounding box center [706, 395] width 78 height 24
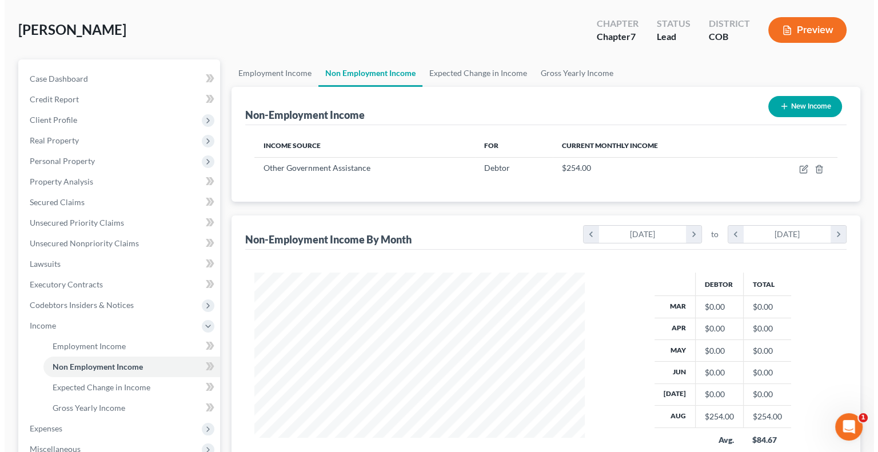
scroll to position [42, 0]
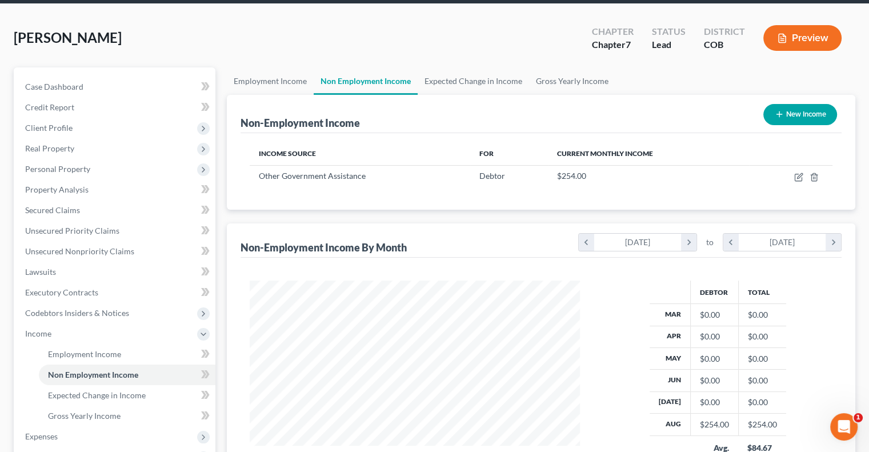
click at [804, 38] on button "Preview" at bounding box center [802, 38] width 78 height 26
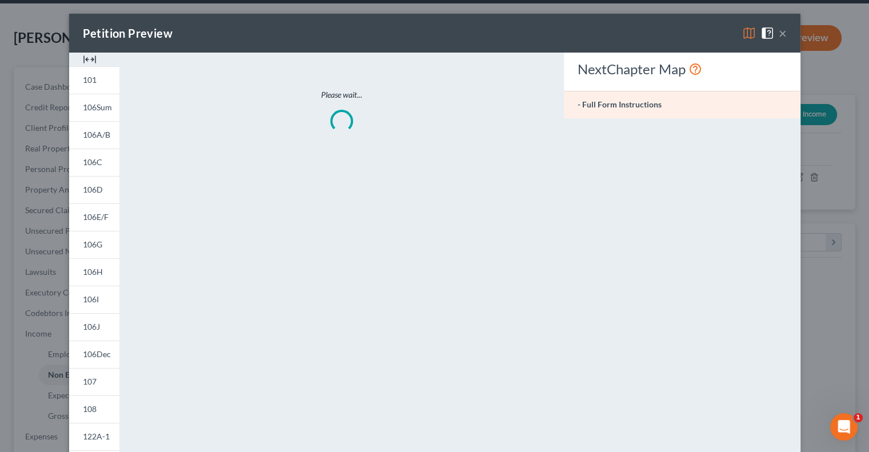
scroll to position [203, 357]
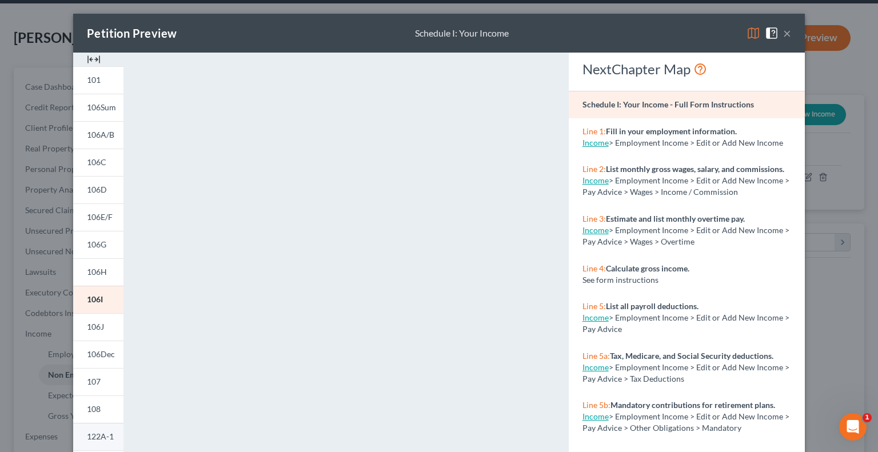
click at [94, 440] on span "122A-1" at bounding box center [100, 436] width 27 height 10
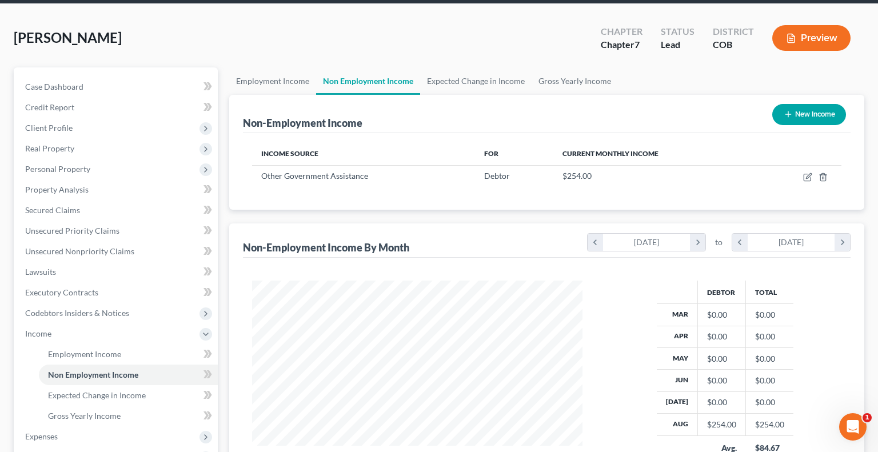
scroll to position [571127, 570978]
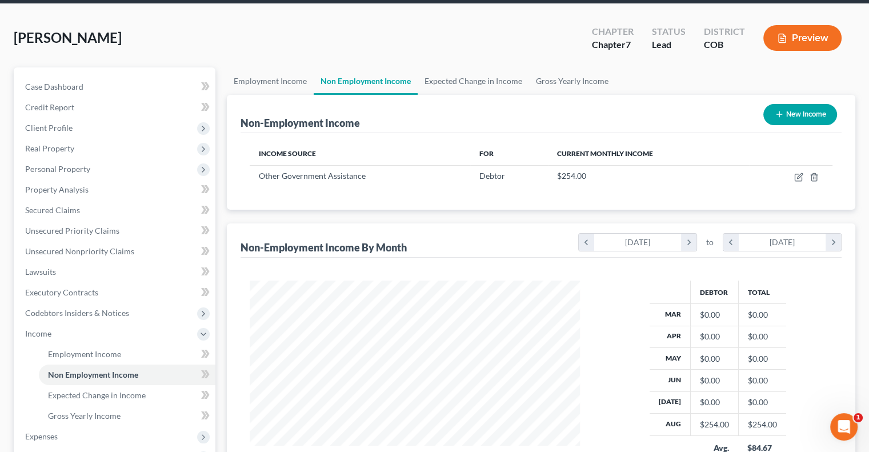
drag, startPoint x: 871, startPoint y: 50, endPoint x: 868, endPoint y: 96, distance: 46.3
click at [810, 34] on button "Preview" at bounding box center [802, 38] width 78 height 26
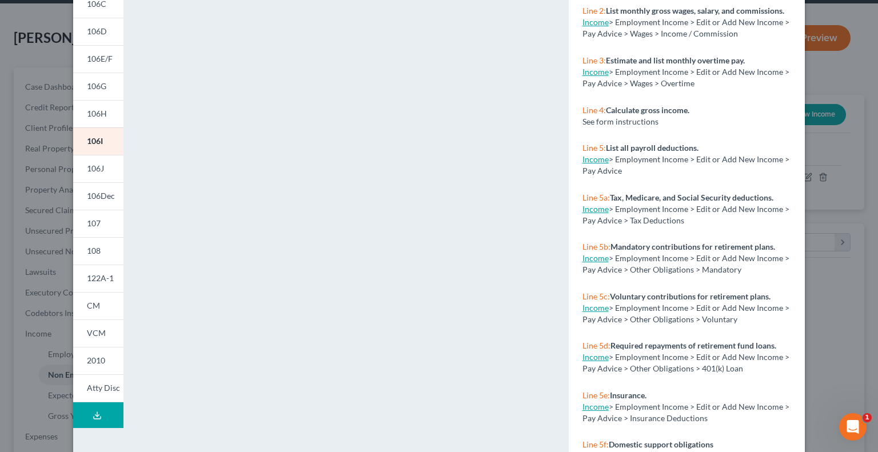
scroll to position [192, 0]
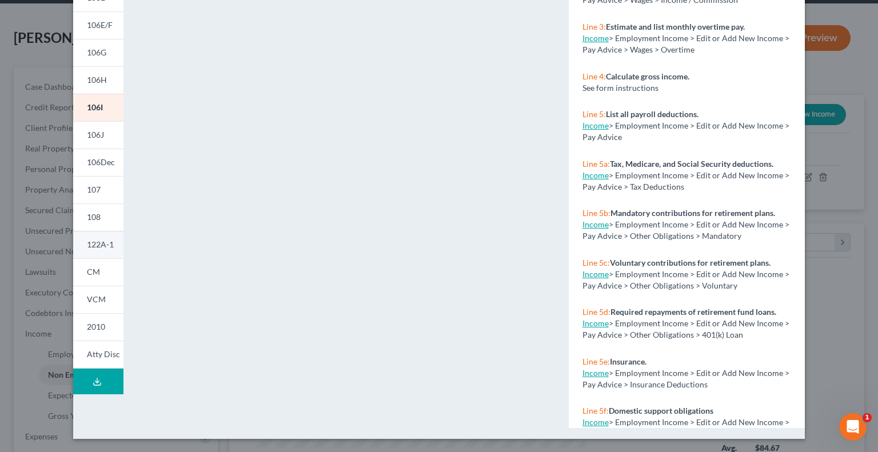
click at [87, 243] on span "122A-1" at bounding box center [100, 244] width 27 height 10
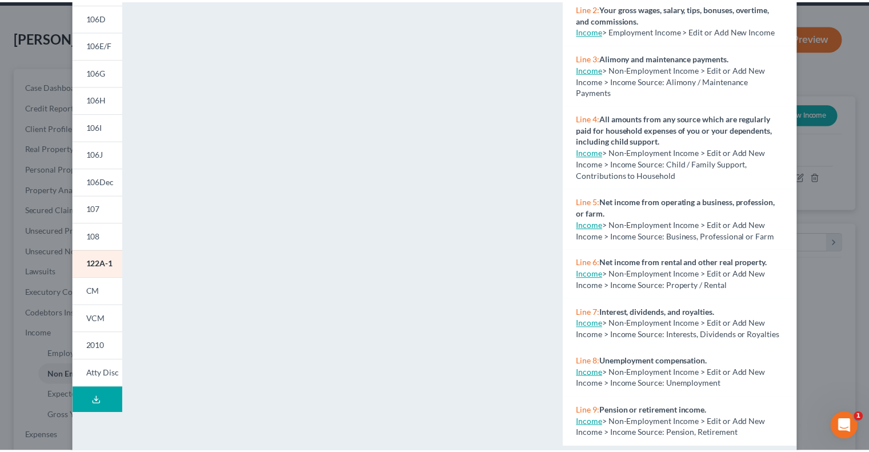
scroll to position [571127, 570978]
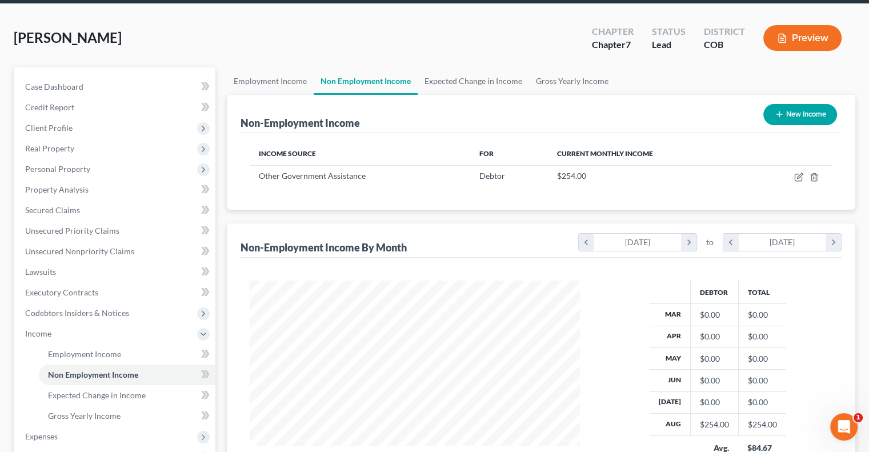
drag, startPoint x: 871, startPoint y: 153, endPoint x: 864, endPoint y: 59, distance: 94.0
